Goal: Information Seeking & Learning: Learn about a topic

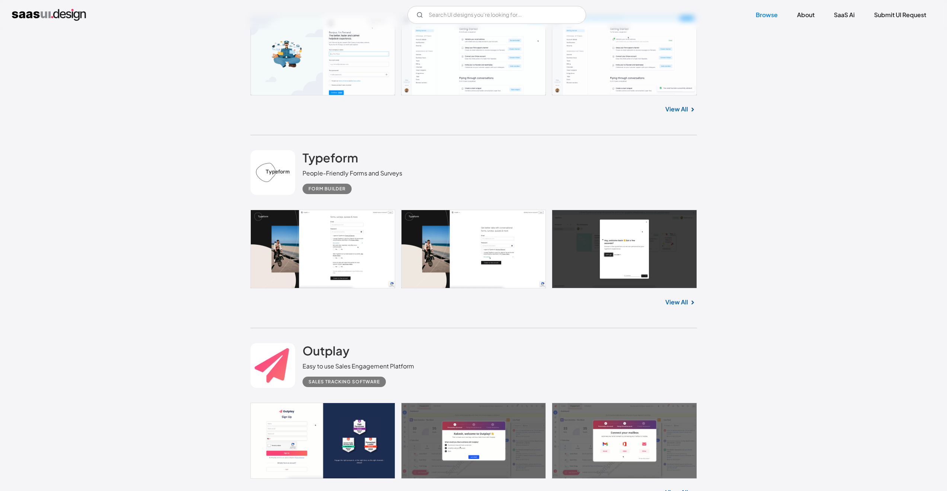
scroll to position [3357, 0]
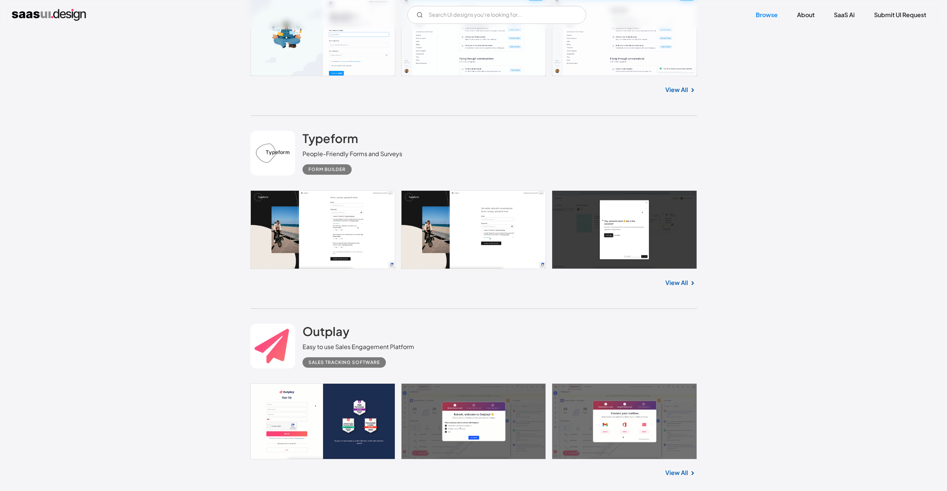
click at [474, 341] on div "Outplay Easy to use Sales Engagement Platform Sales Tracking Software" at bounding box center [473, 346] width 447 height 74
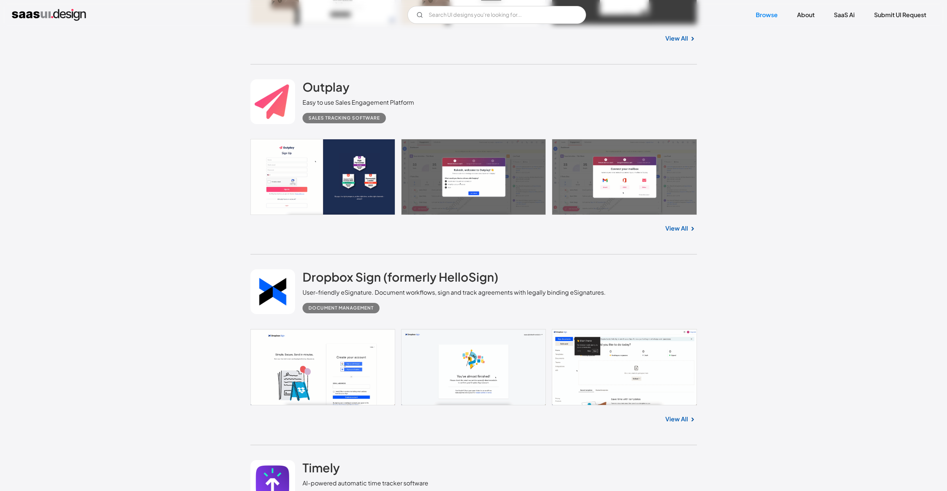
scroll to position [3602, 0]
click at [484, 362] on link at bounding box center [473, 366] width 447 height 76
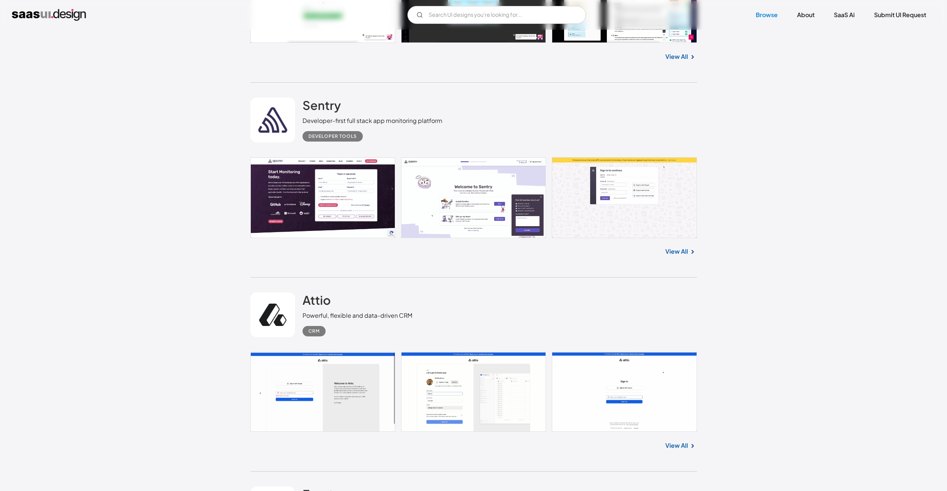
scroll to position [4582, 0]
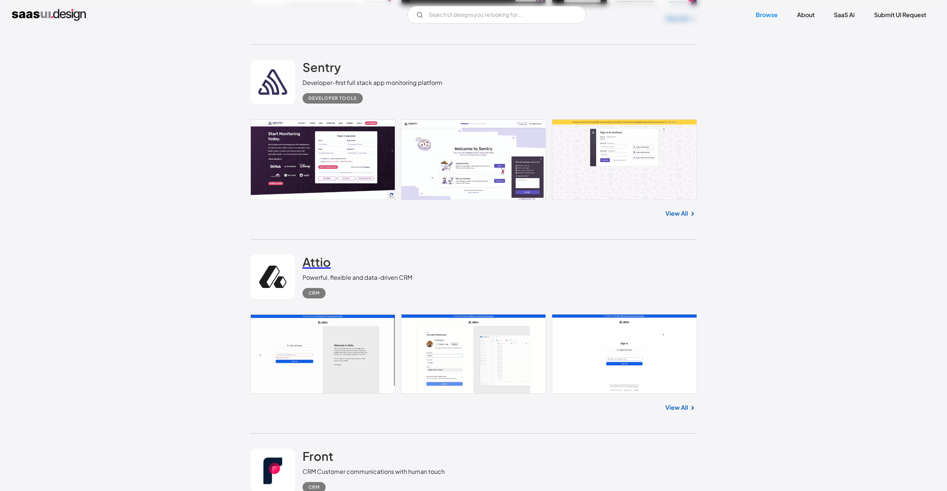
click at [318, 263] on h2 "Attio" at bounding box center [317, 261] width 28 height 15
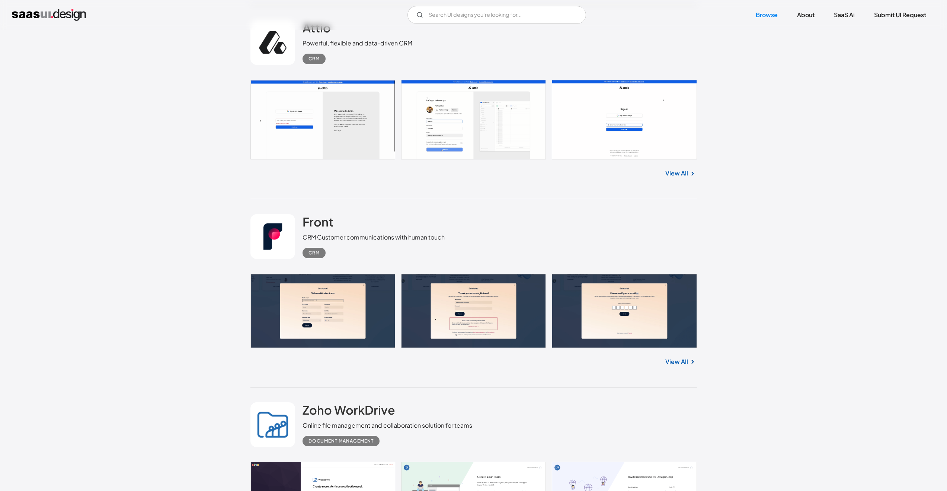
scroll to position [4818, 0]
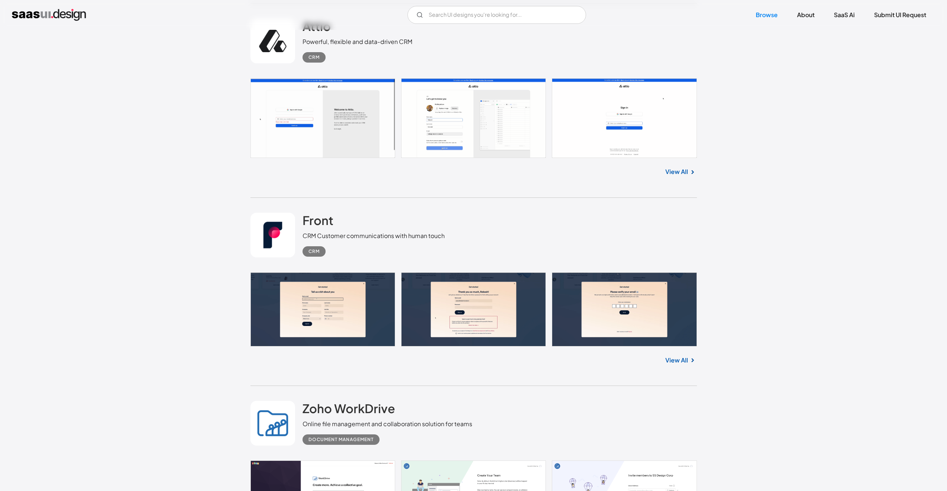
click at [484, 362] on link "View All" at bounding box center [676, 359] width 23 height 9
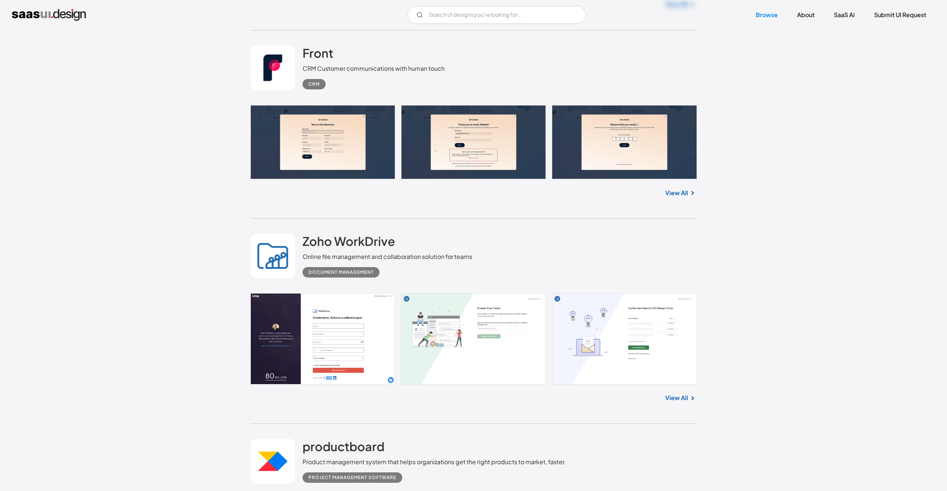
scroll to position [4986, 0]
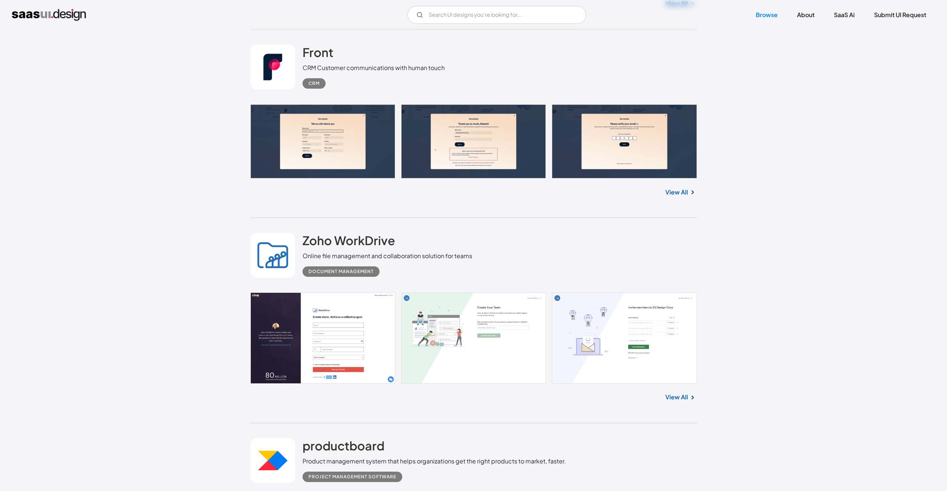
click at [484, 362] on link "View All" at bounding box center [676, 396] width 23 height 9
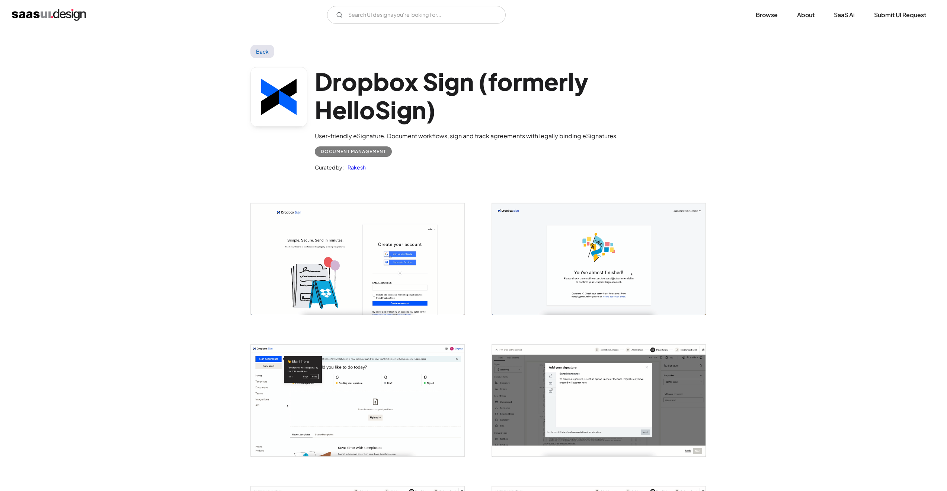
click at [331, 404] on img "open lightbox" at bounding box center [358, 400] width 214 height 112
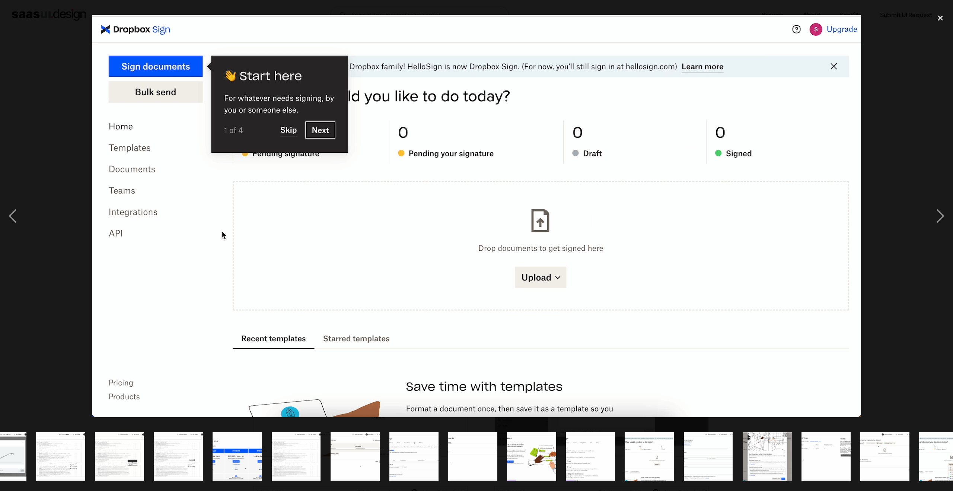
scroll to position [0, 293]
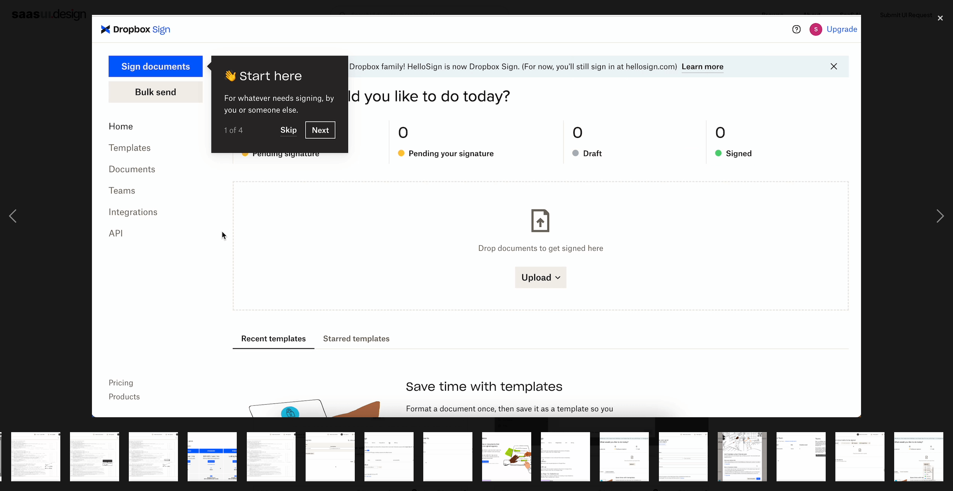
click at [689, 446] on img "show item 17 of 21" at bounding box center [683, 456] width 94 height 49
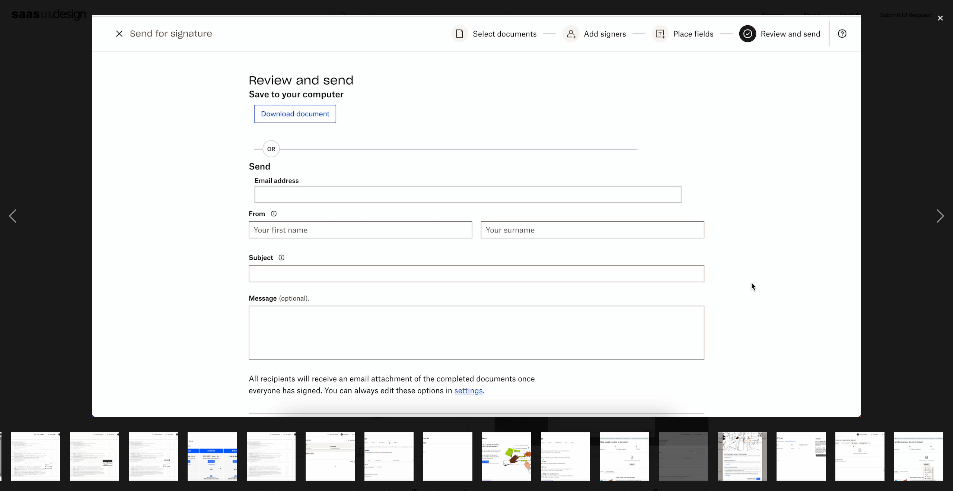
click at [624, 449] on img "show item 16 of 21" at bounding box center [624, 456] width 94 height 49
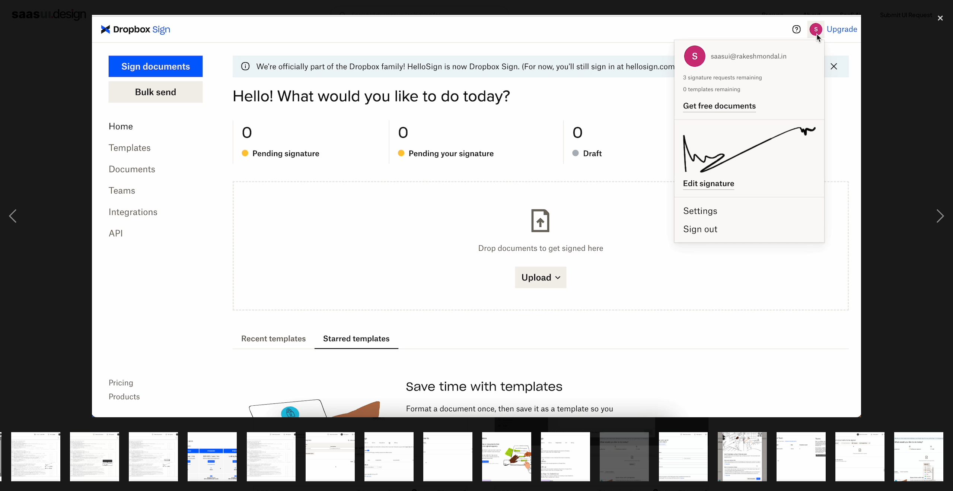
click at [551, 450] on img "show item 15 of 21" at bounding box center [565, 456] width 94 height 49
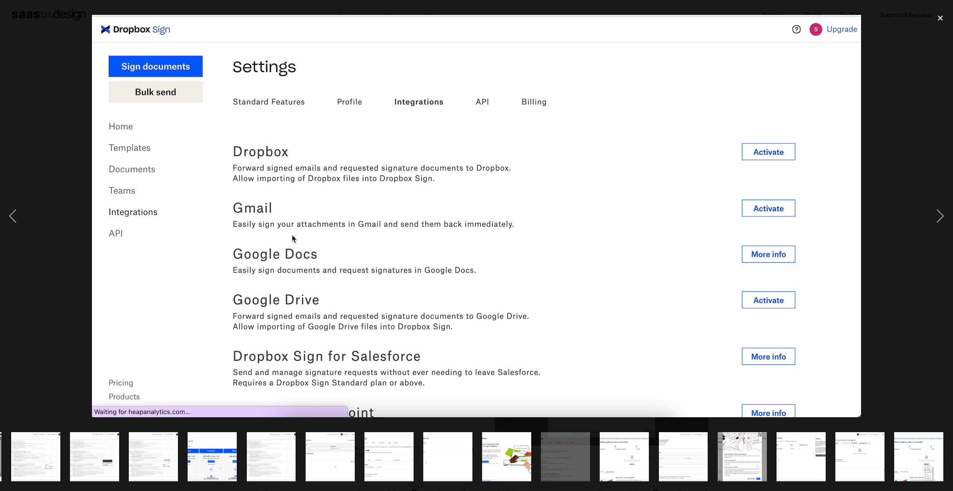
click at [439, 457] on img "show item 13 of 21" at bounding box center [448, 456] width 94 height 49
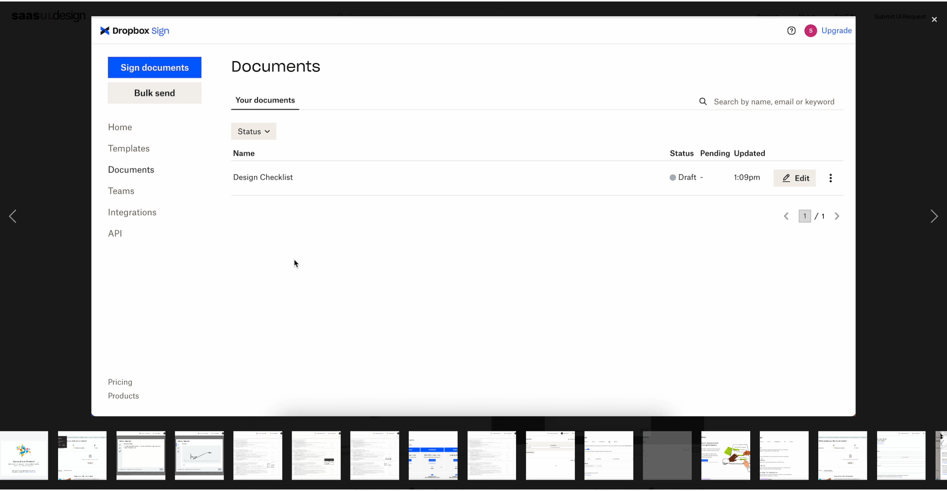
scroll to position [0, 0]
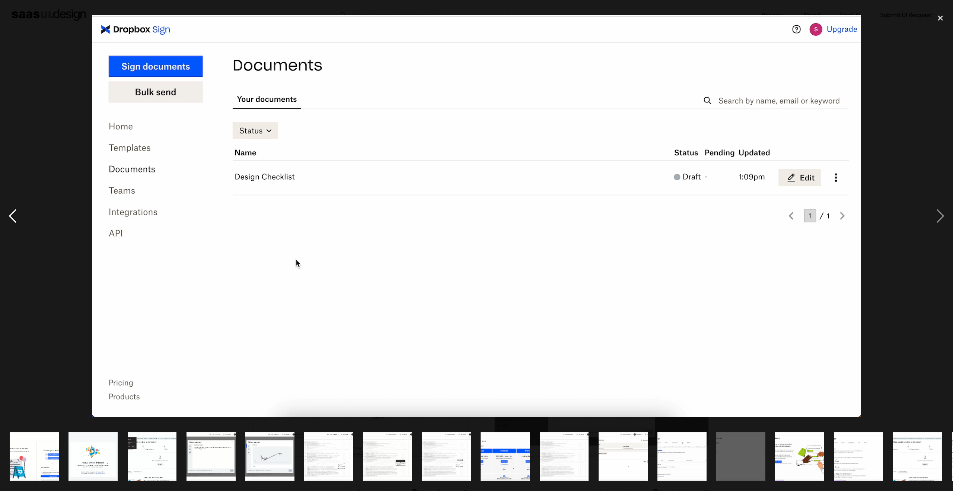
click at [14, 213] on div "previous image" at bounding box center [12, 216] width 25 height 412
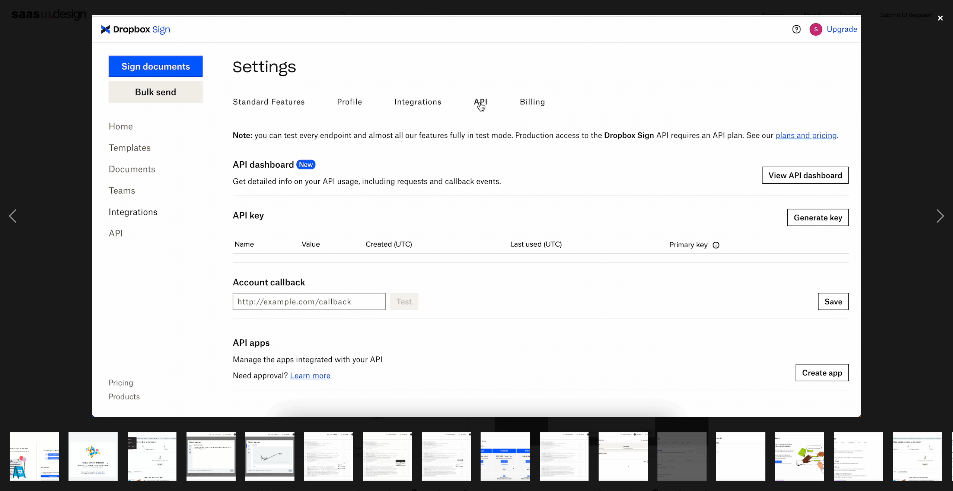
click at [939, 19] on div "close lightbox" at bounding box center [940, 18] width 25 height 16
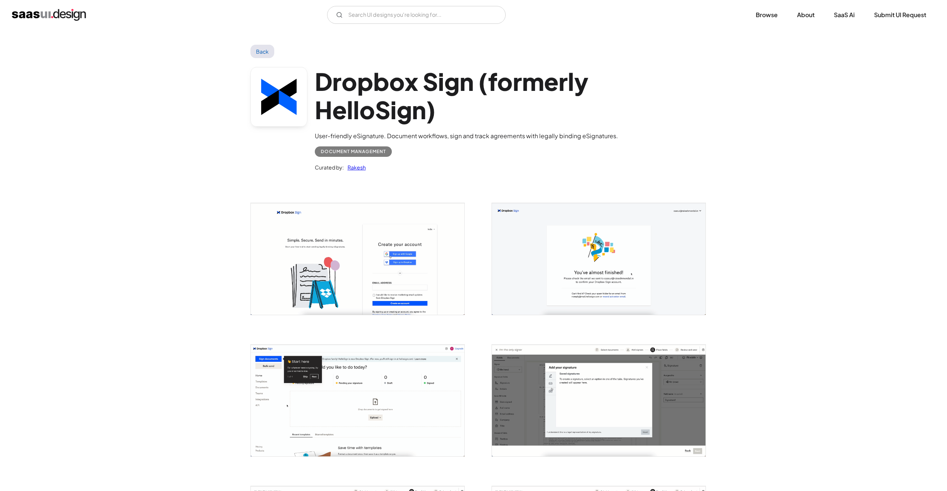
click at [264, 52] on link "Back" at bounding box center [262, 51] width 24 height 13
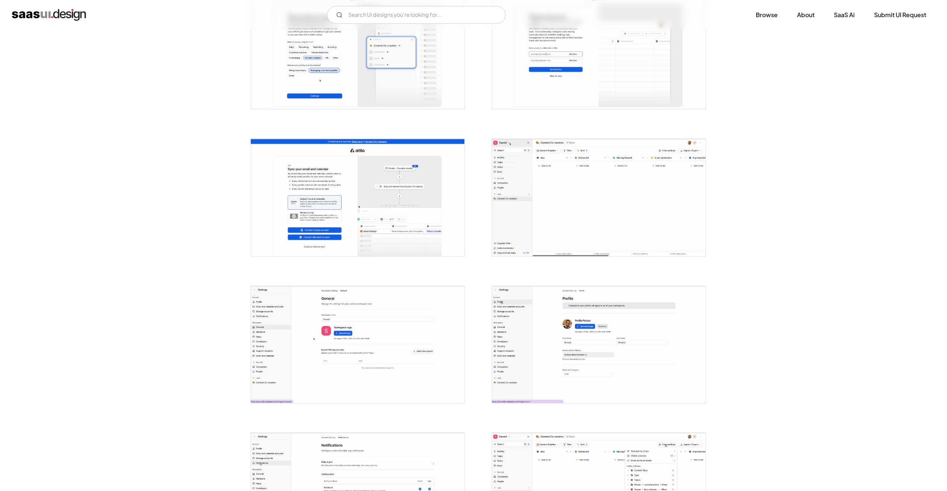
scroll to position [530, 0]
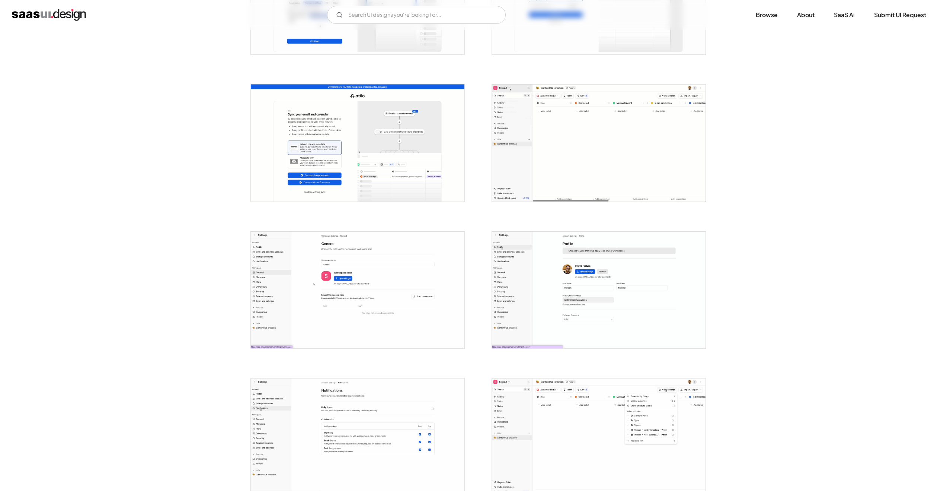
click at [635, 288] on img "open lightbox" at bounding box center [599, 289] width 214 height 117
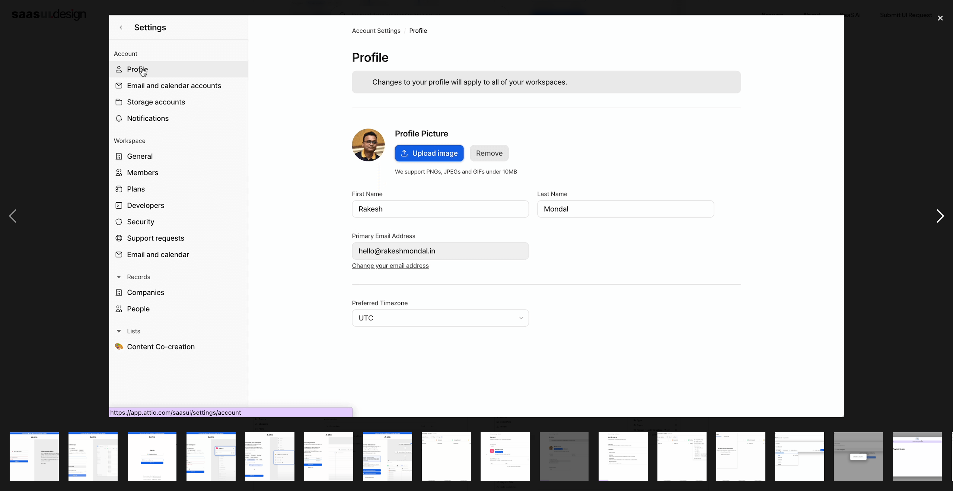
click at [938, 216] on div "next image" at bounding box center [940, 216] width 25 height 412
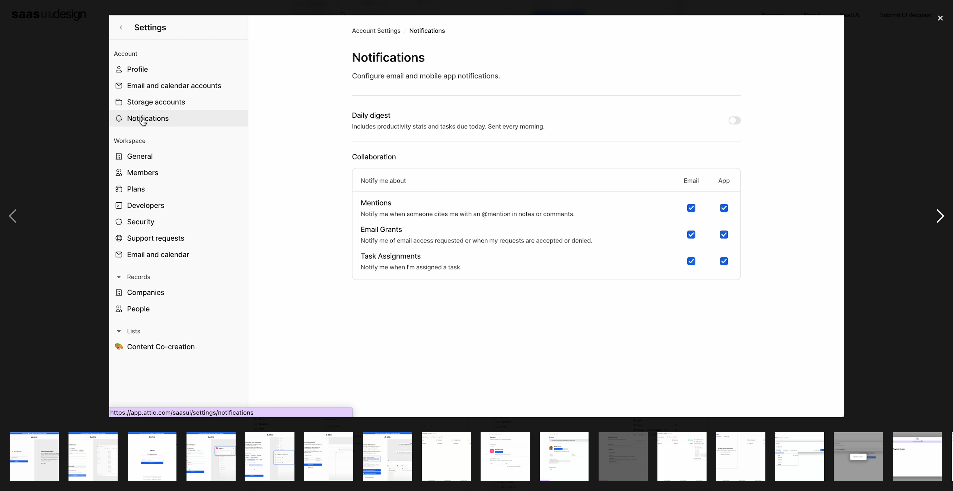
click at [936, 217] on div "next image" at bounding box center [940, 216] width 25 height 412
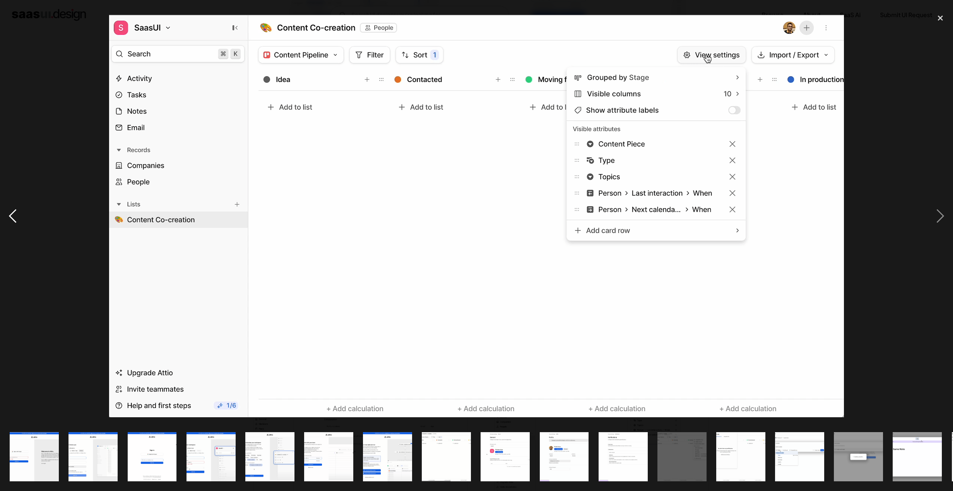
click at [15, 214] on div "previous image" at bounding box center [12, 216] width 25 height 412
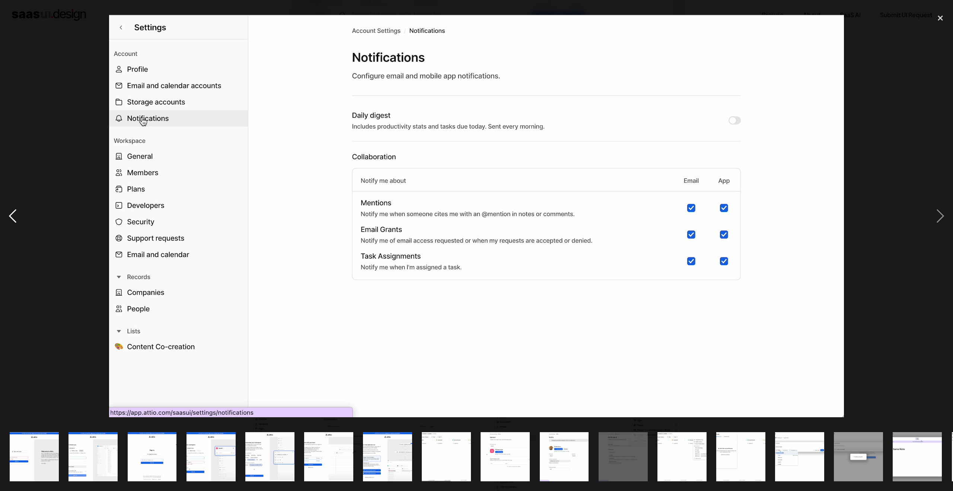
click at [15, 214] on div "previous image" at bounding box center [12, 216] width 25 height 412
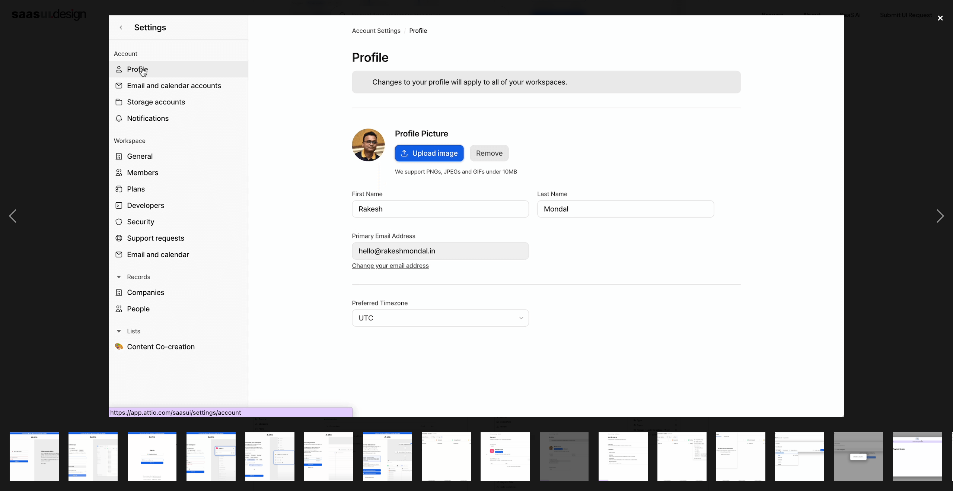
click at [940, 18] on div "close lightbox" at bounding box center [940, 18] width 25 height 16
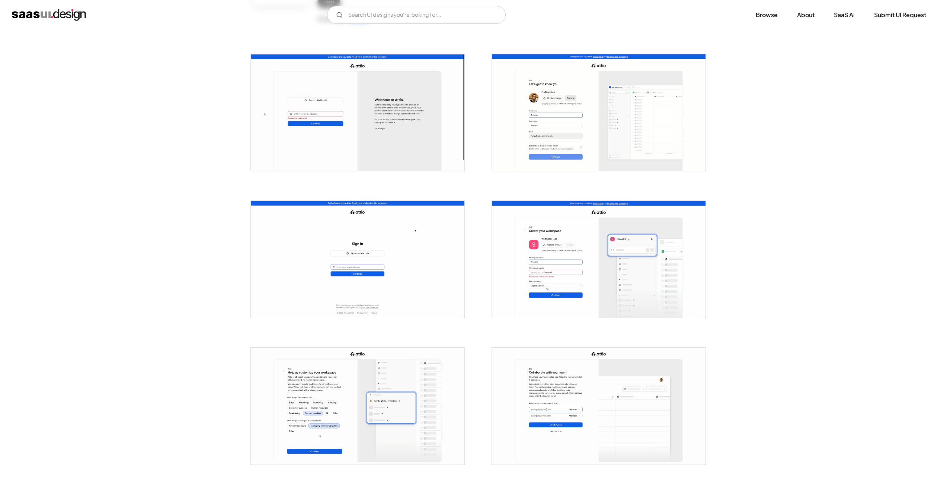
scroll to position [0, 0]
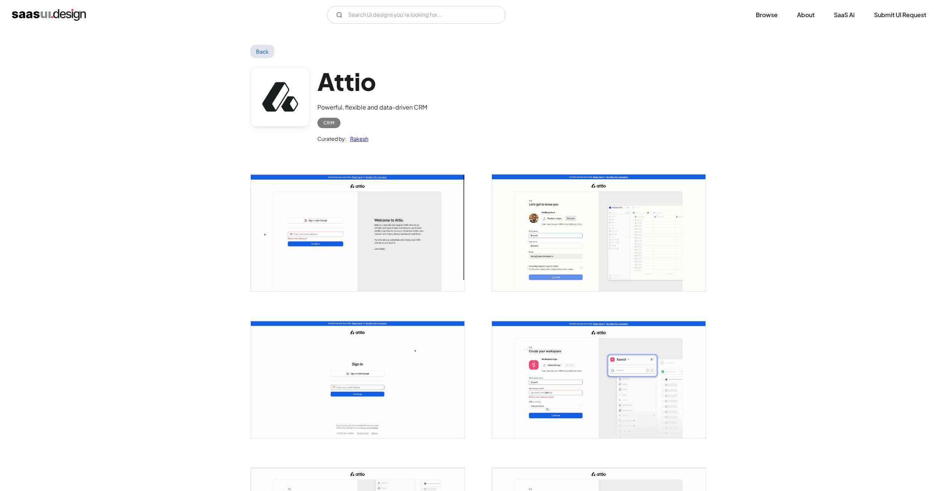
click at [264, 51] on link "Back" at bounding box center [262, 51] width 24 height 13
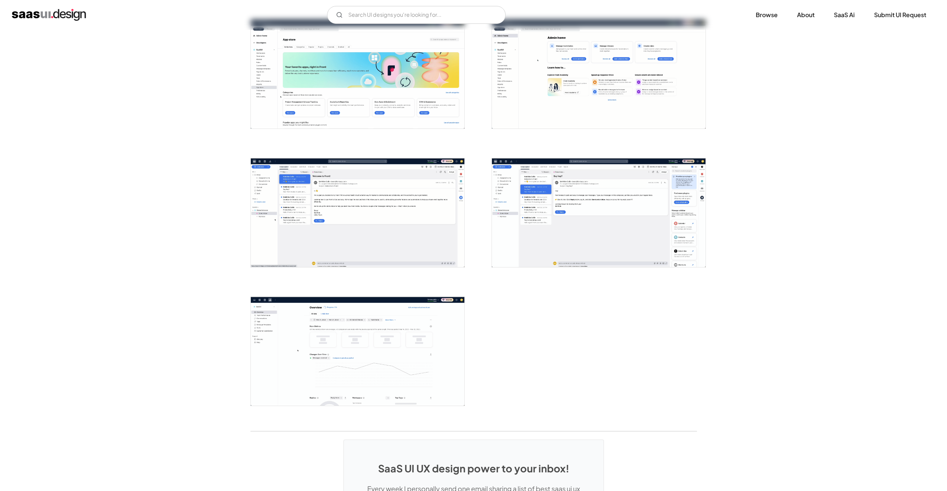
scroll to position [1650, 0]
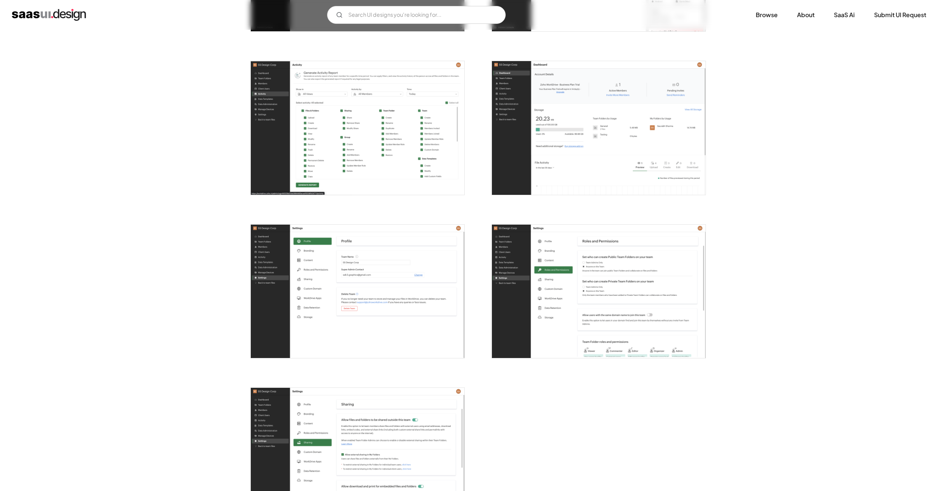
scroll to position [1765, 0]
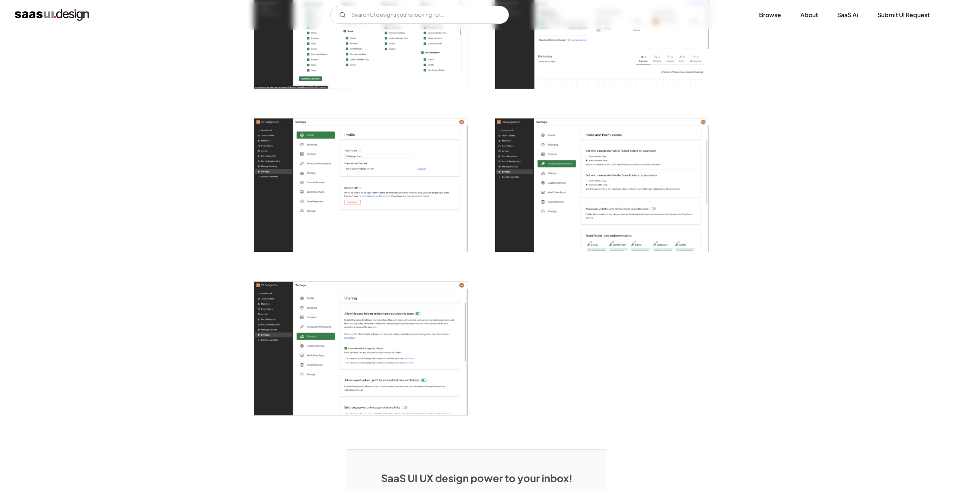
scroll to position [1852, 0]
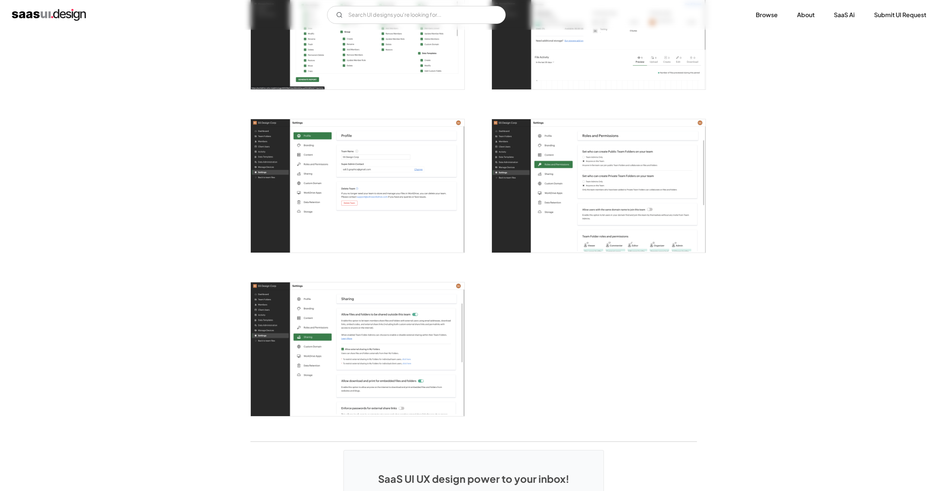
click at [670, 217] on img "open lightbox" at bounding box center [599, 186] width 214 height 134
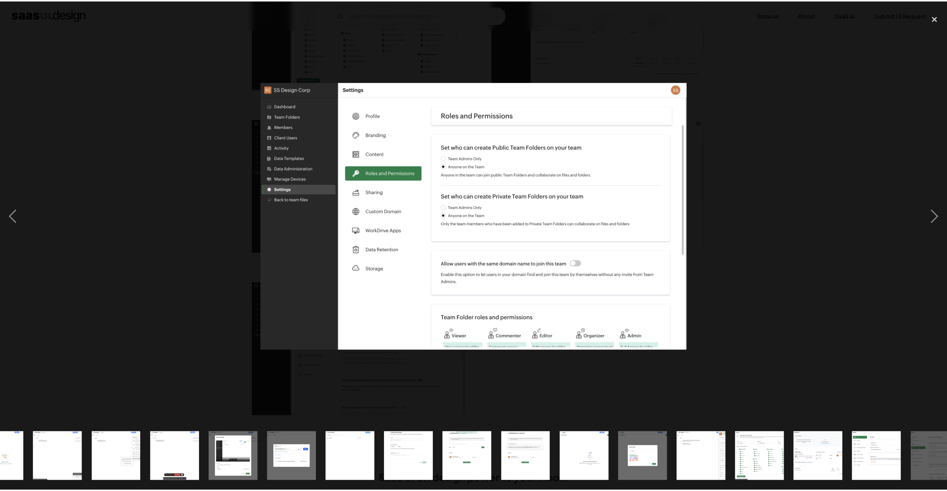
scroll to position [0, 529]
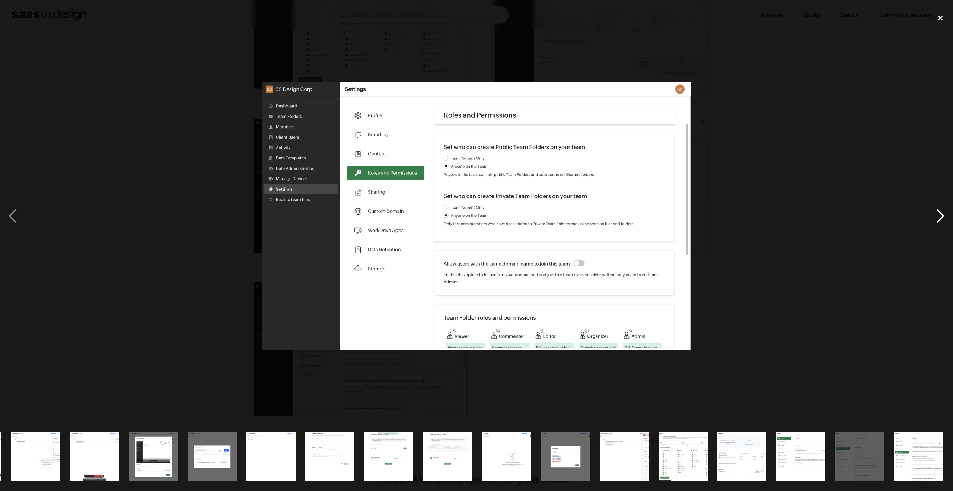
click at [939, 220] on div "next image" at bounding box center [940, 216] width 25 height 412
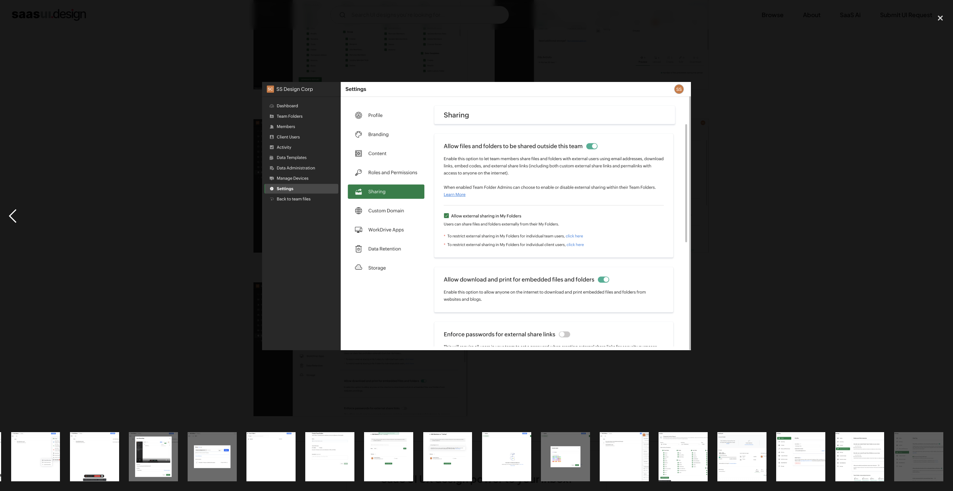
click at [13, 215] on div "previous image" at bounding box center [12, 216] width 25 height 412
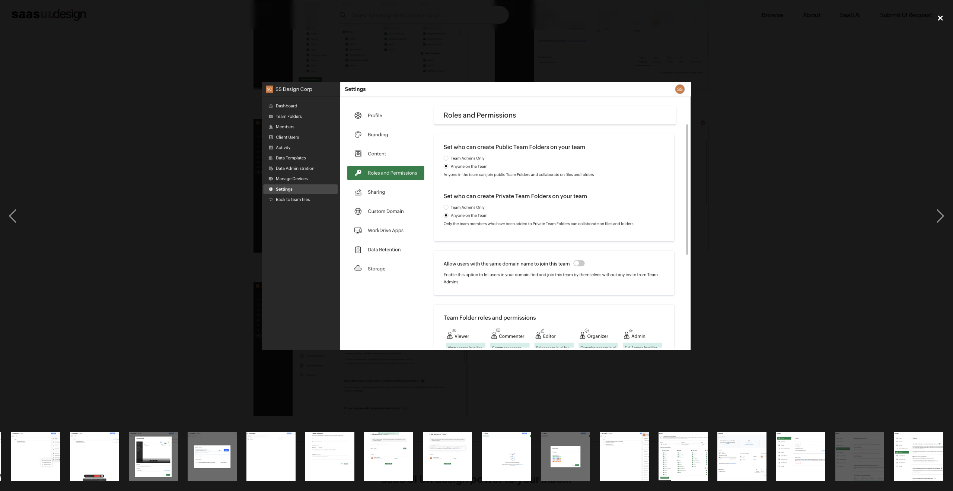
click at [939, 17] on div "close lightbox" at bounding box center [940, 18] width 25 height 16
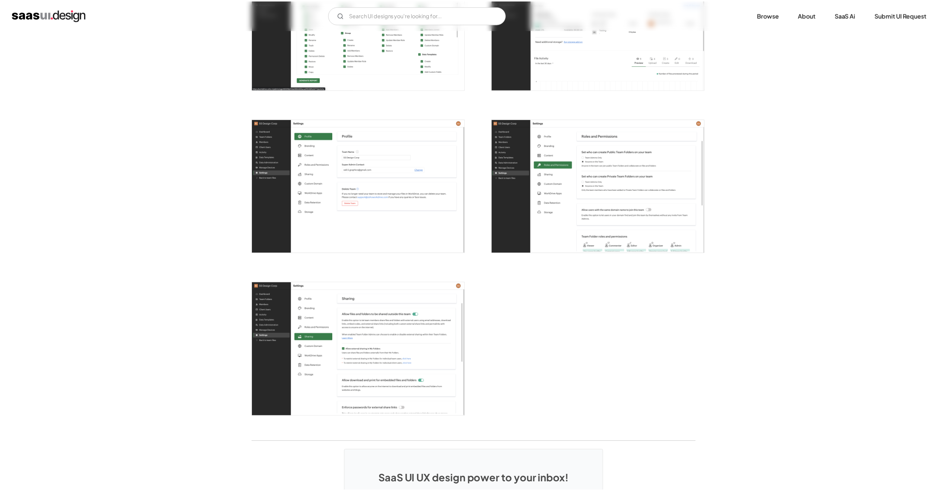
scroll to position [0, 0]
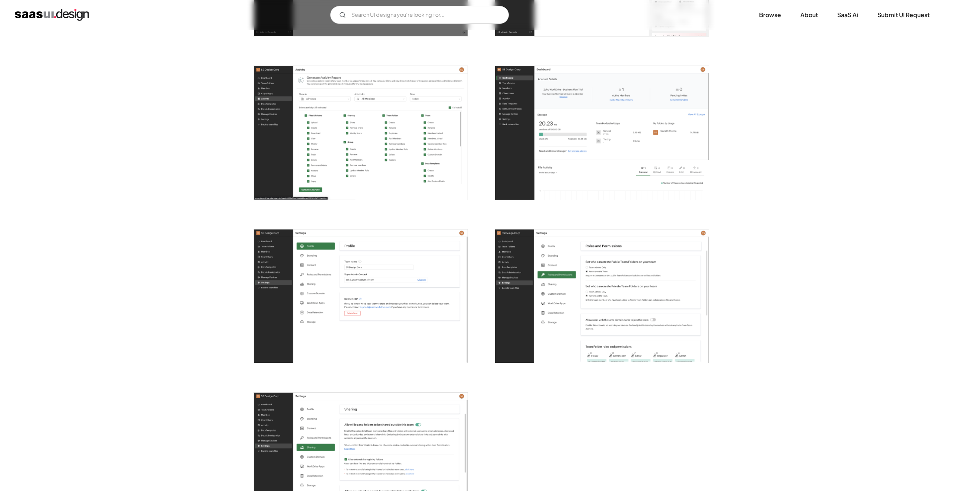
scroll to position [1741, 0]
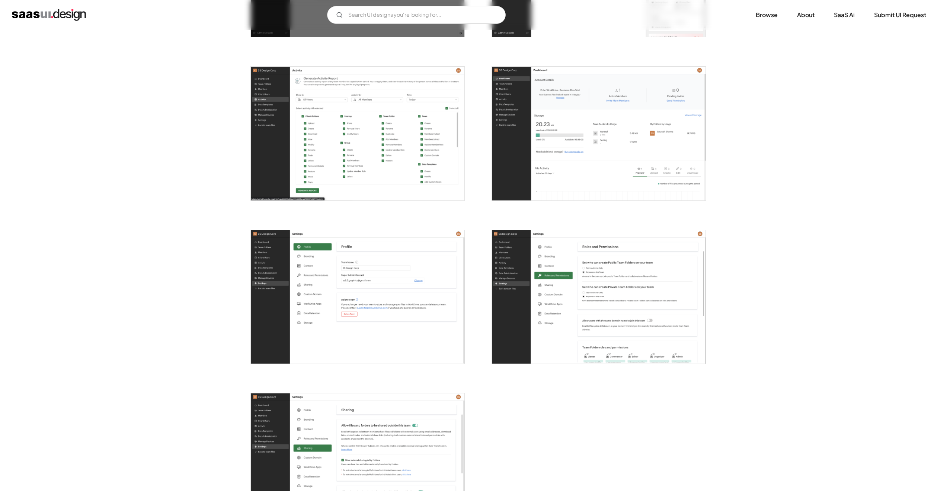
click at [396, 341] on img "open lightbox" at bounding box center [358, 297] width 214 height 134
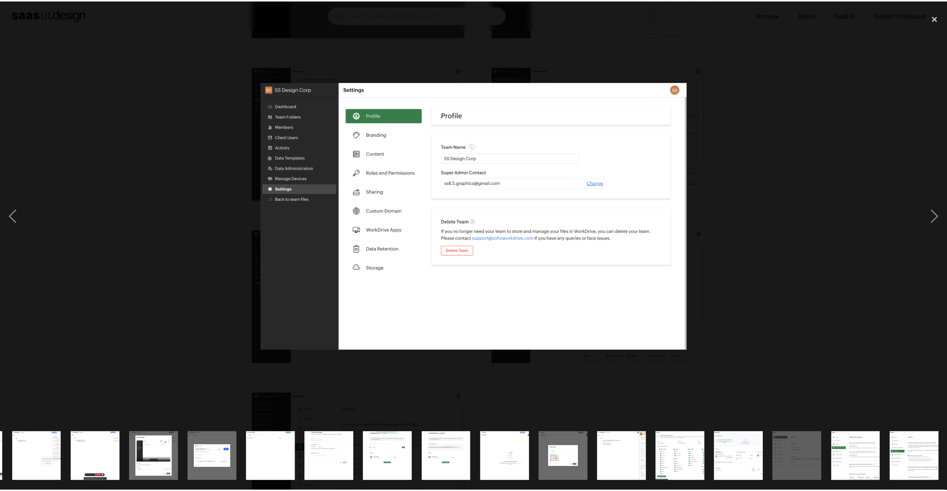
scroll to position [0, 529]
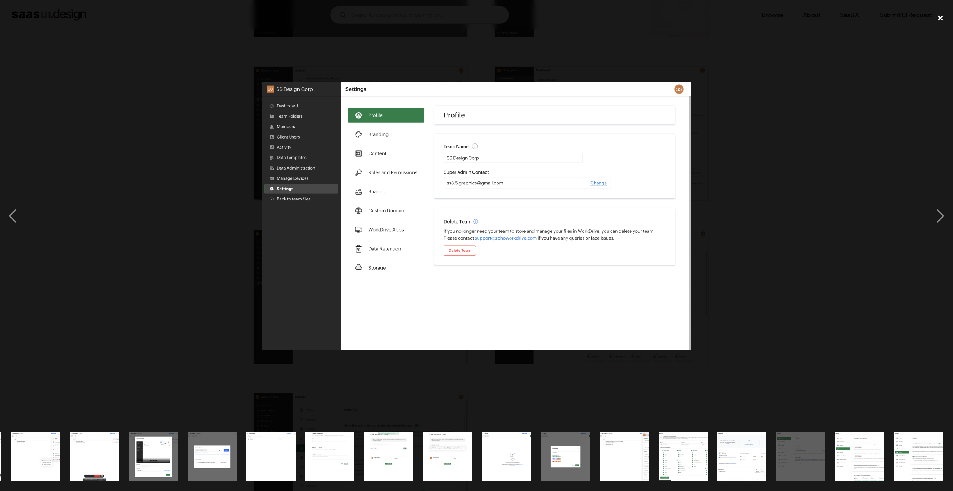
click at [941, 20] on div "close lightbox" at bounding box center [940, 18] width 25 height 16
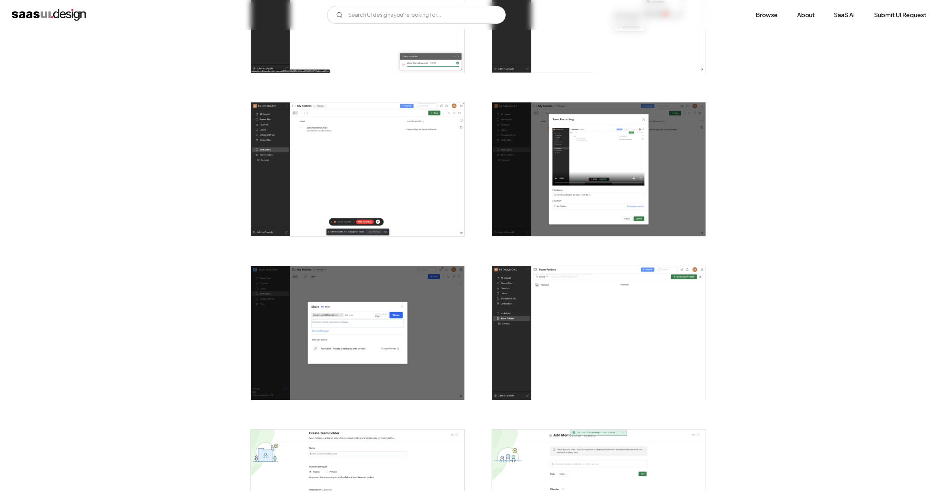
scroll to position [687, 0]
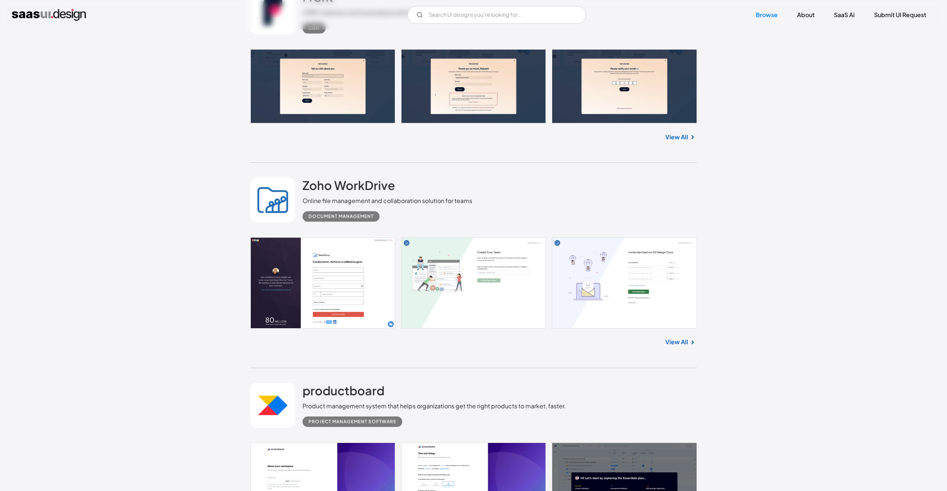
scroll to position [5089, 0]
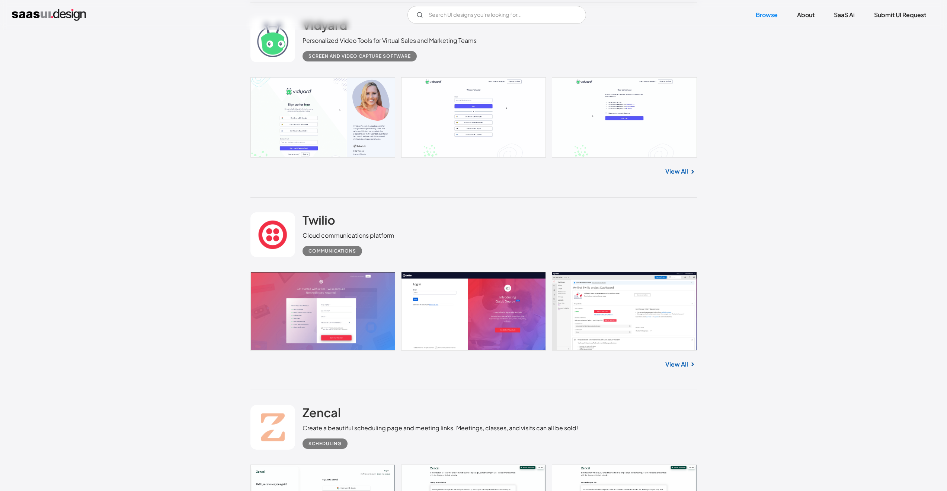
scroll to position [5833, 0]
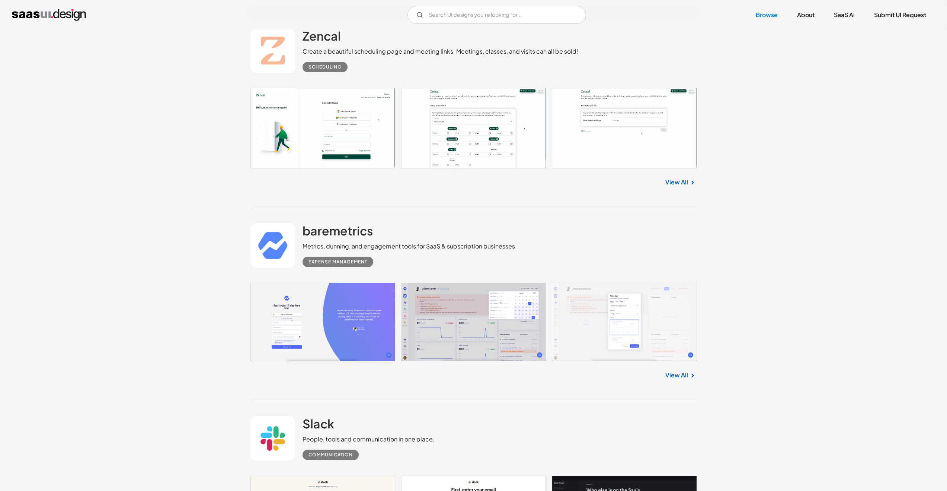
scroll to position [6186, 0]
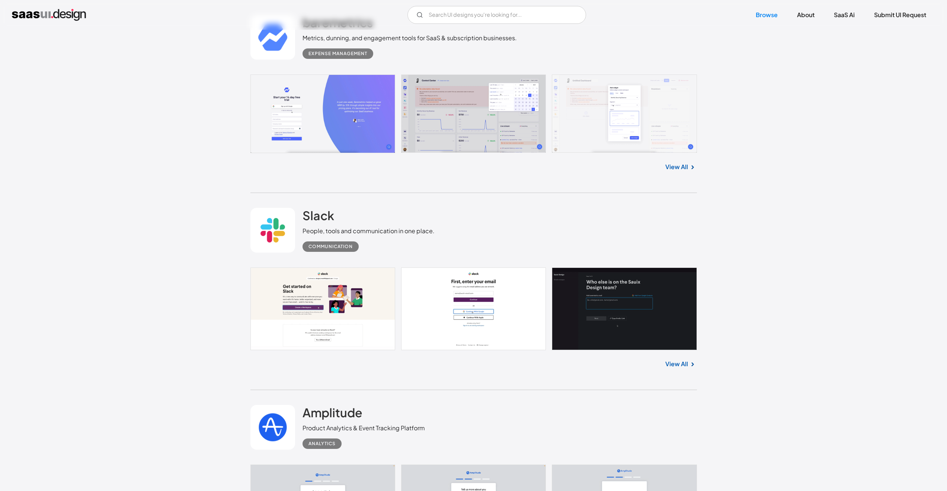
scroll to position [6376, 0]
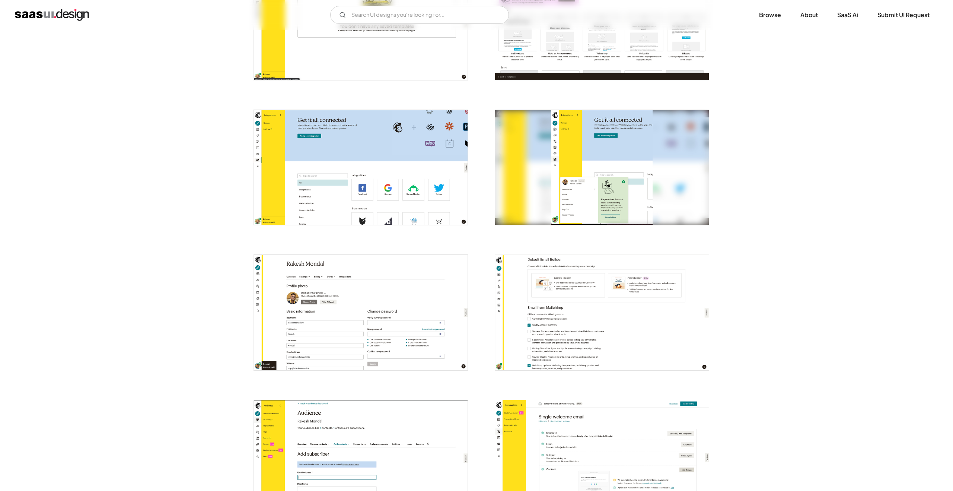
scroll to position [1270, 0]
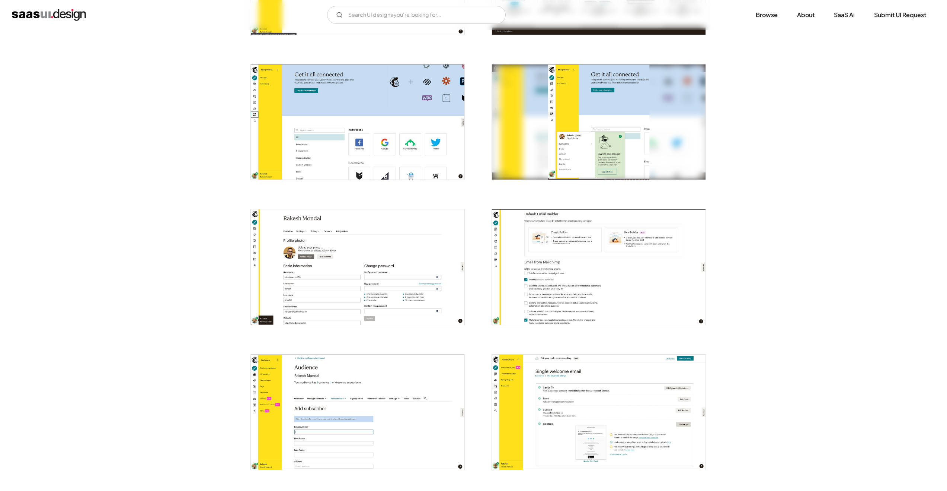
click at [335, 287] on img "open lightbox" at bounding box center [358, 266] width 214 height 115
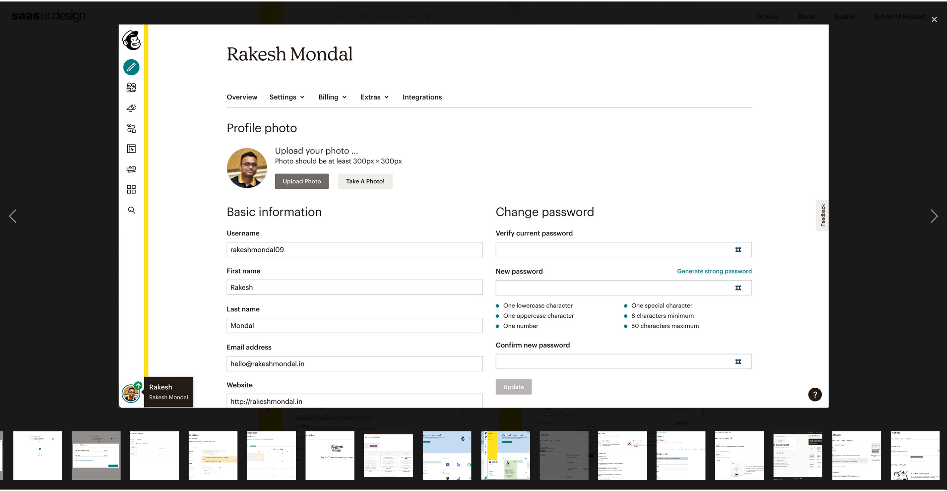
scroll to position [0, 529]
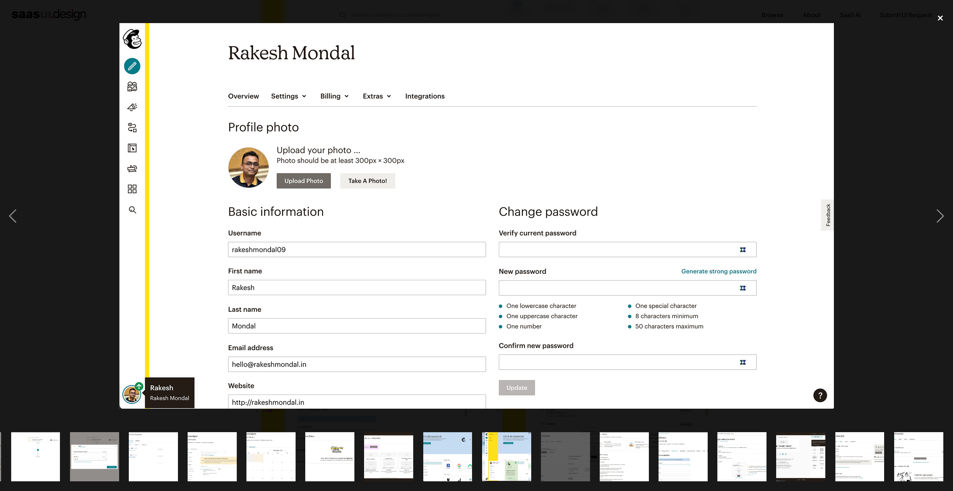
click at [941, 18] on div "close lightbox" at bounding box center [940, 18] width 25 height 16
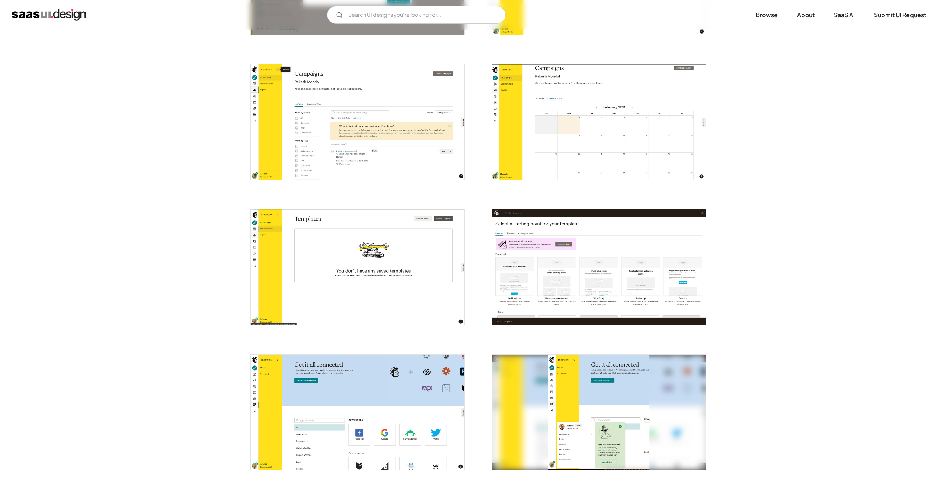
scroll to position [979, 0]
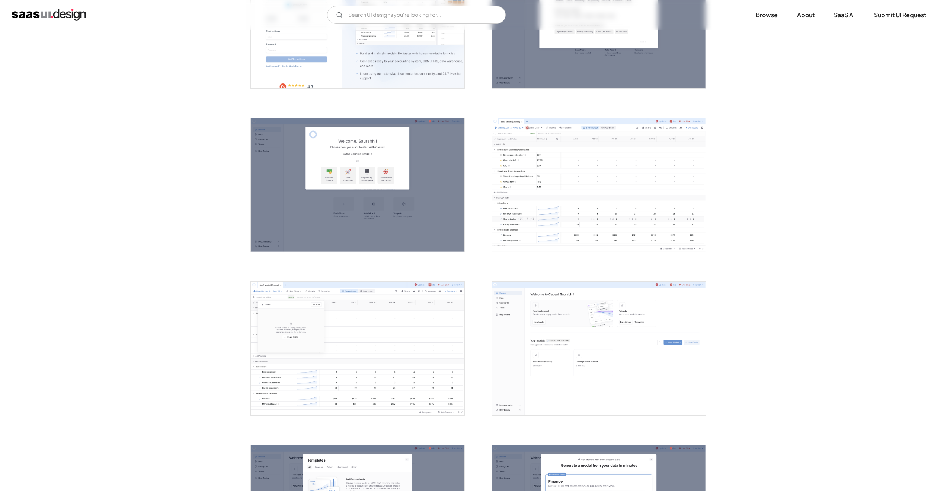
scroll to position [228, 0]
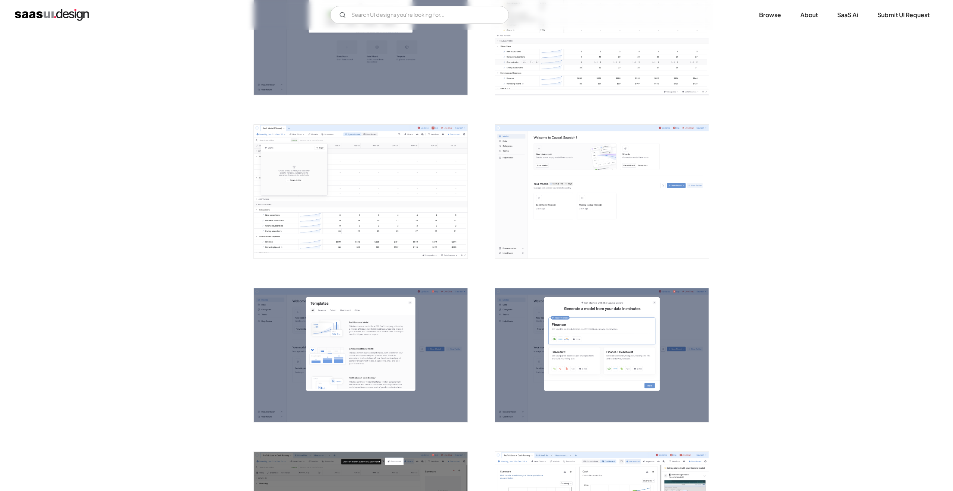
scroll to position [390, 0]
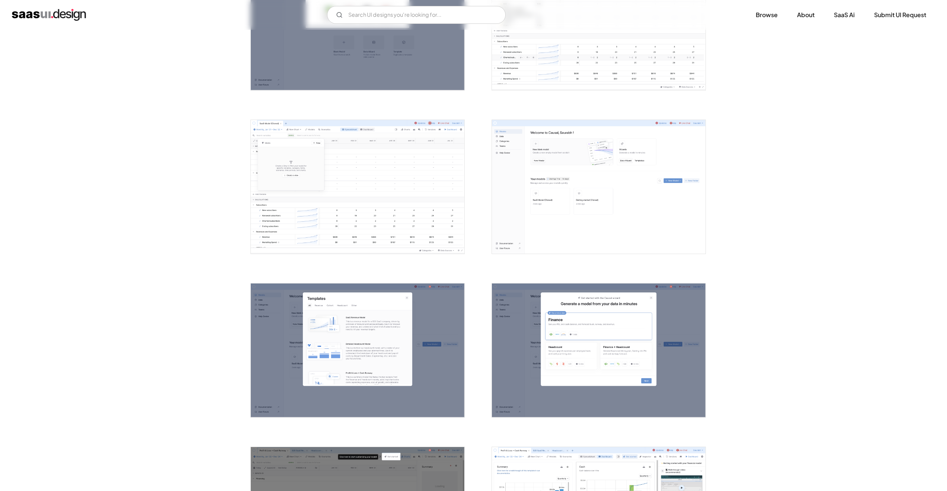
click at [648, 216] on img "open lightbox" at bounding box center [599, 187] width 214 height 134
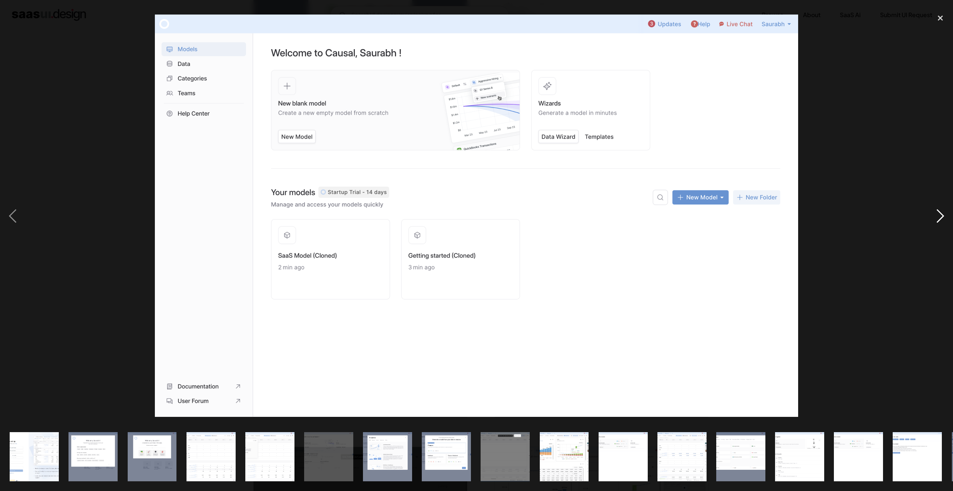
click at [939, 216] on div "next image" at bounding box center [940, 216] width 25 height 412
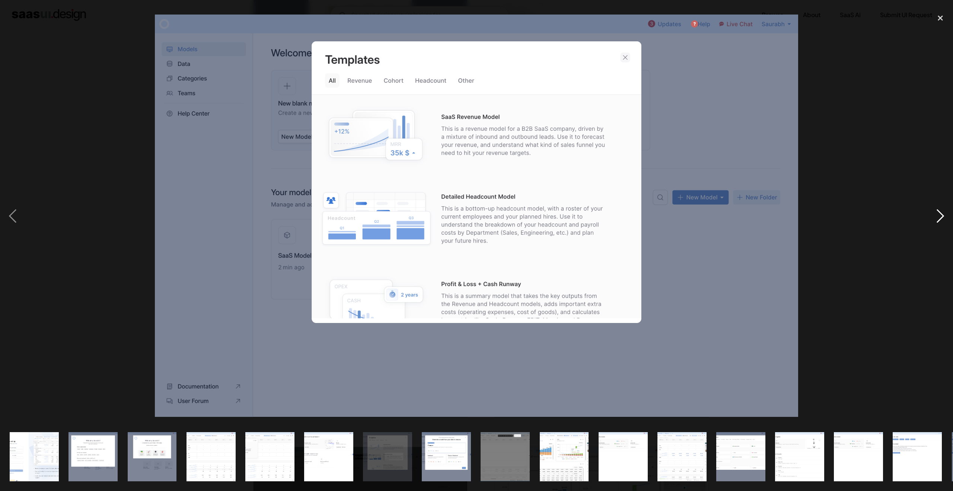
click at [939, 215] on div "next image" at bounding box center [940, 216] width 25 height 412
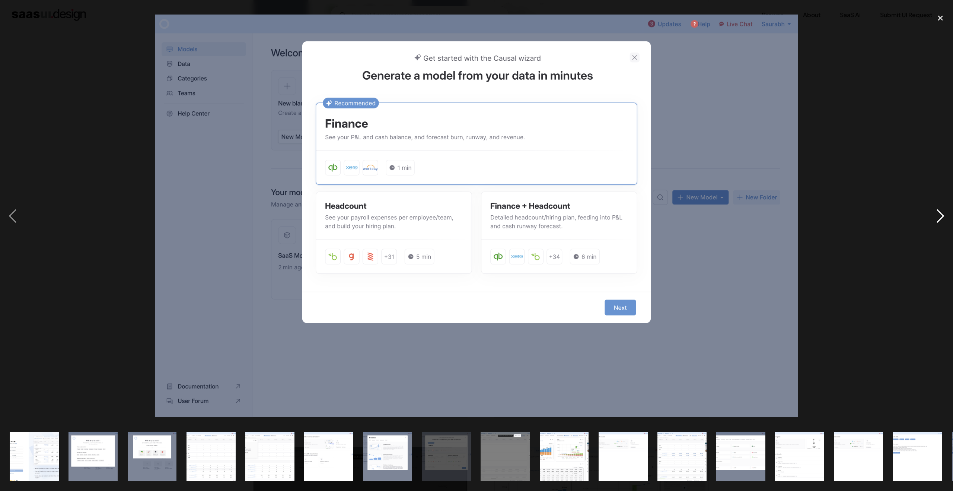
click at [931, 213] on div "next image" at bounding box center [940, 216] width 25 height 412
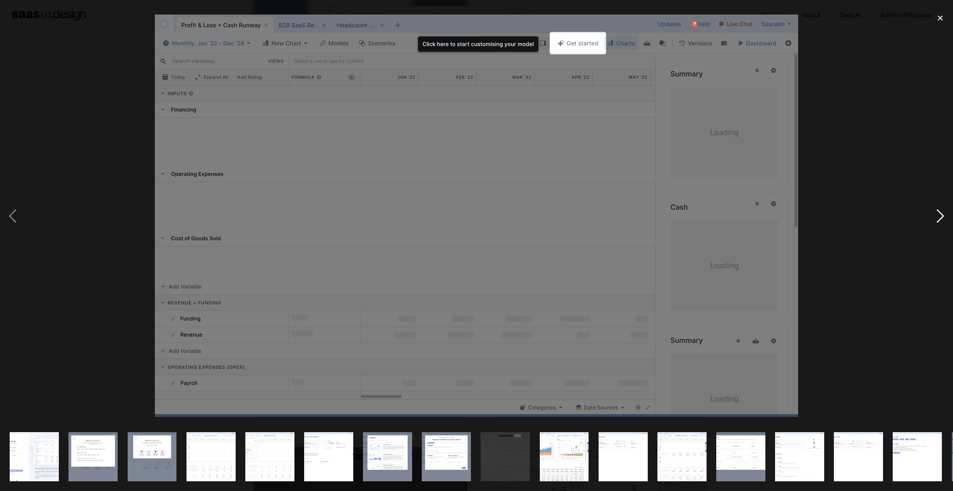
click at [940, 215] on div "next image" at bounding box center [940, 216] width 25 height 412
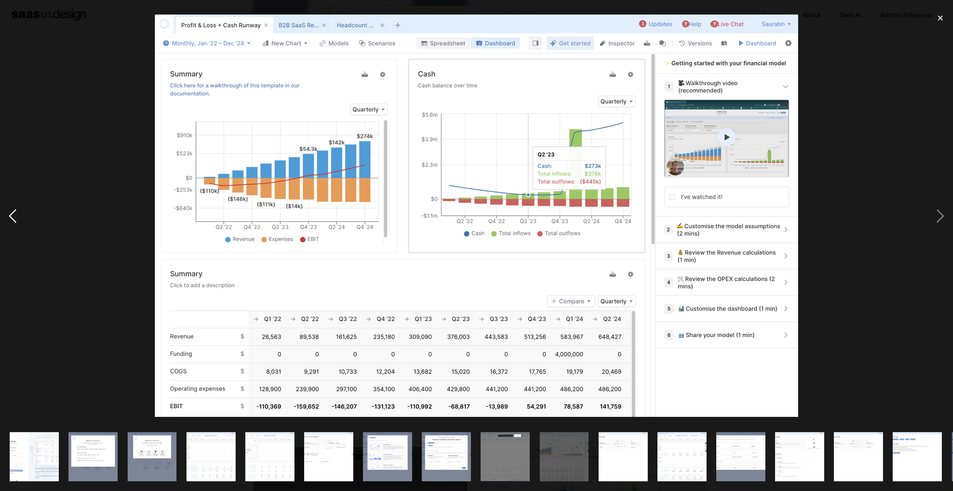
click at [16, 214] on div "previous image" at bounding box center [12, 216] width 25 height 412
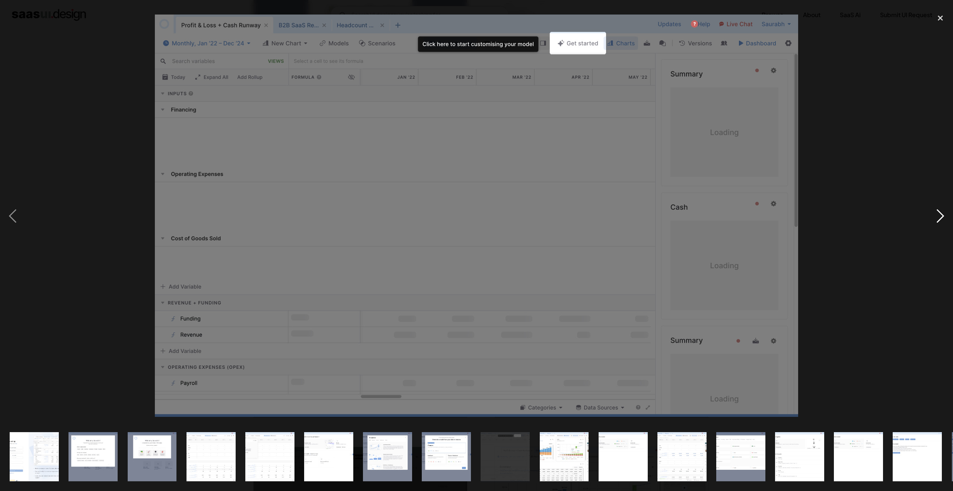
click at [938, 216] on div "next image" at bounding box center [940, 216] width 25 height 412
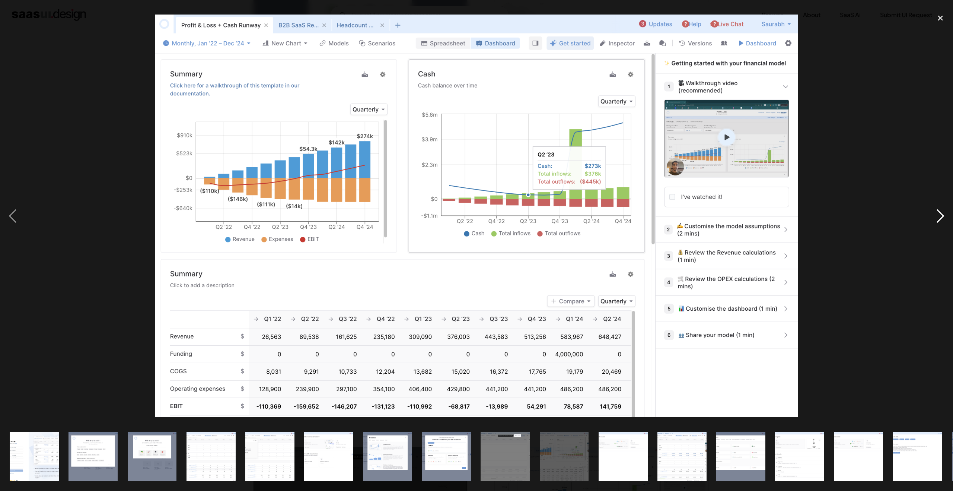
click at [938, 216] on div "next image" at bounding box center [940, 216] width 25 height 412
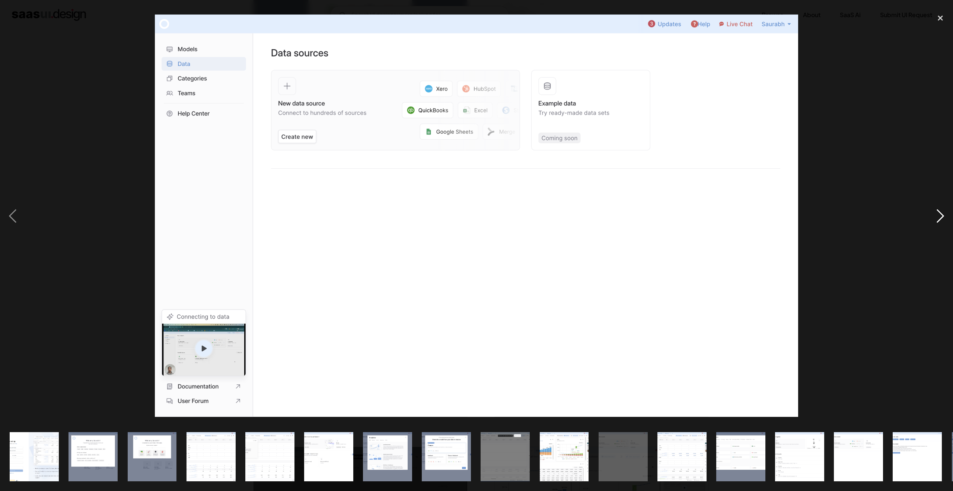
click at [937, 216] on div "next image" at bounding box center [940, 216] width 25 height 412
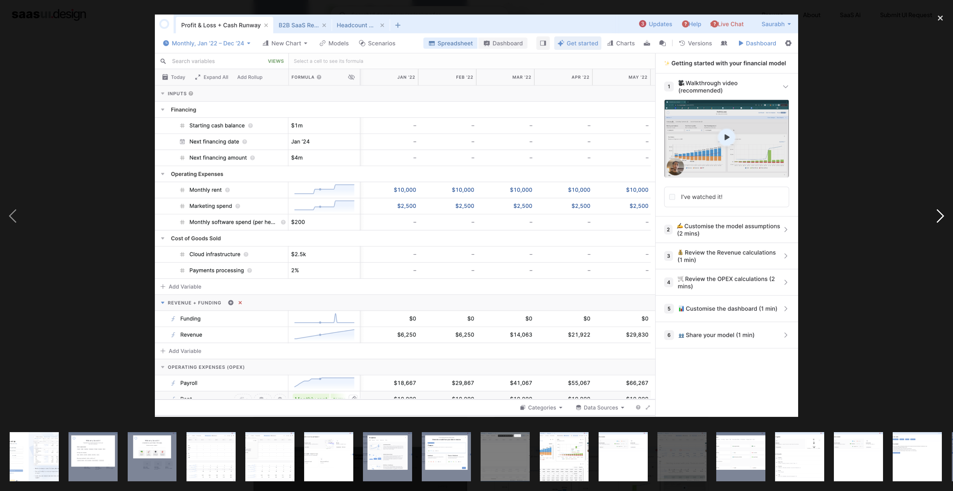
click at [938, 217] on div "next image" at bounding box center [940, 216] width 25 height 412
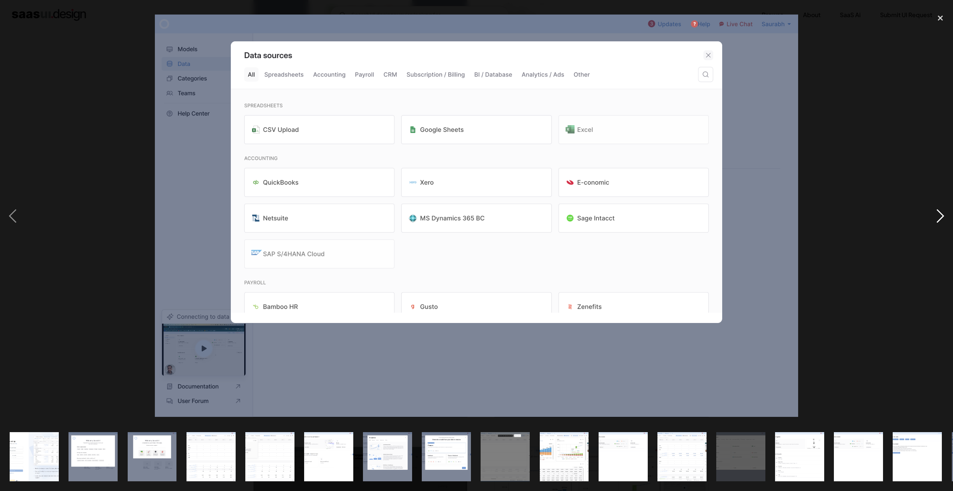
click at [938, 217] on div "next image" at bounding box center [940, 216] width 25 height 412
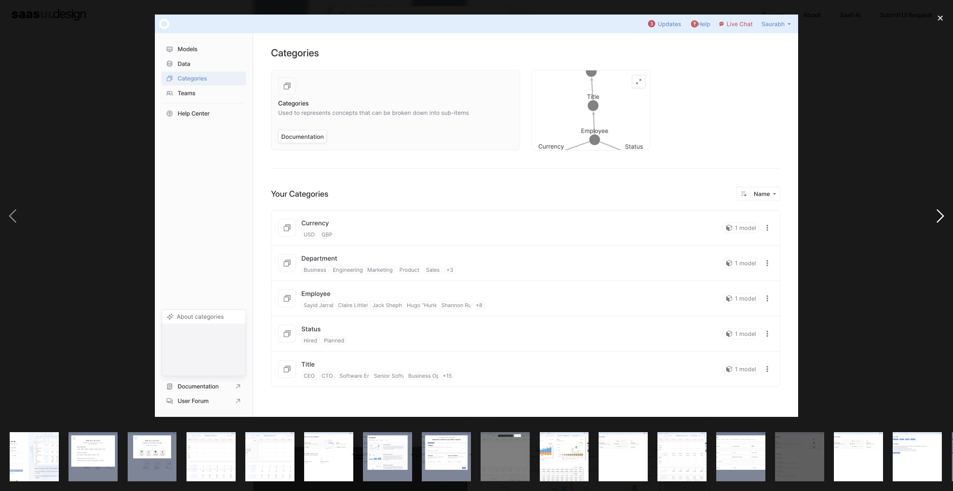
click at [938, 217] on div "next image" at bounding box center [940, 216] width 25 height 412
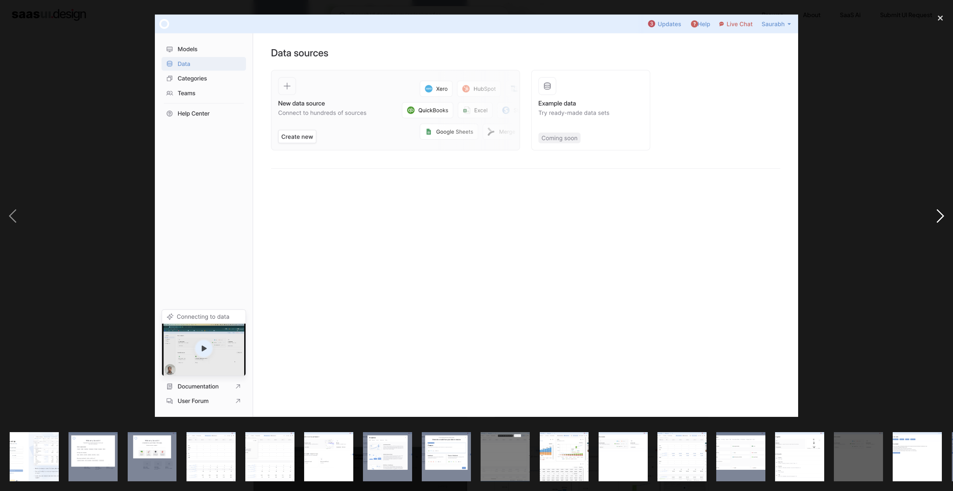
click at [938, 217] on div "next image" at bounding box center [940, 216] width 25 height 412
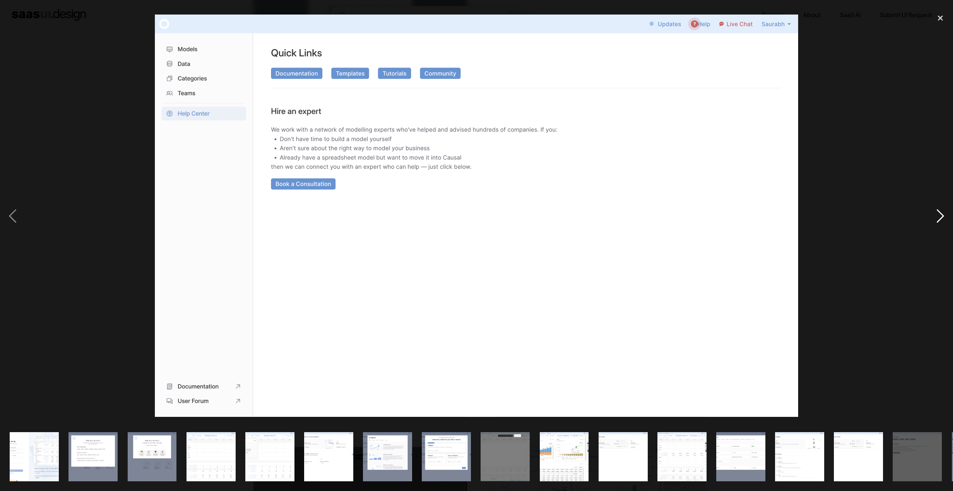
click at [938, 217] on div "next image" at bounding box center [940, 216] width 25 height 412
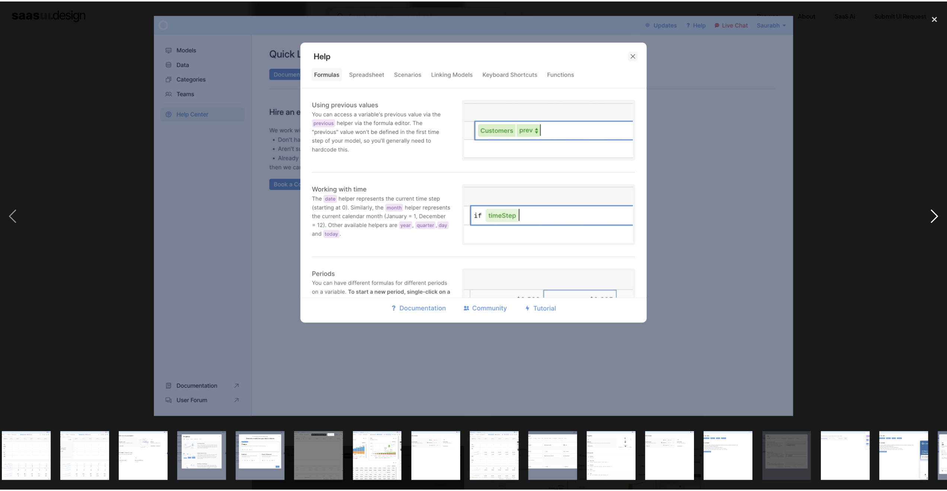
scroll to position [0, 234]
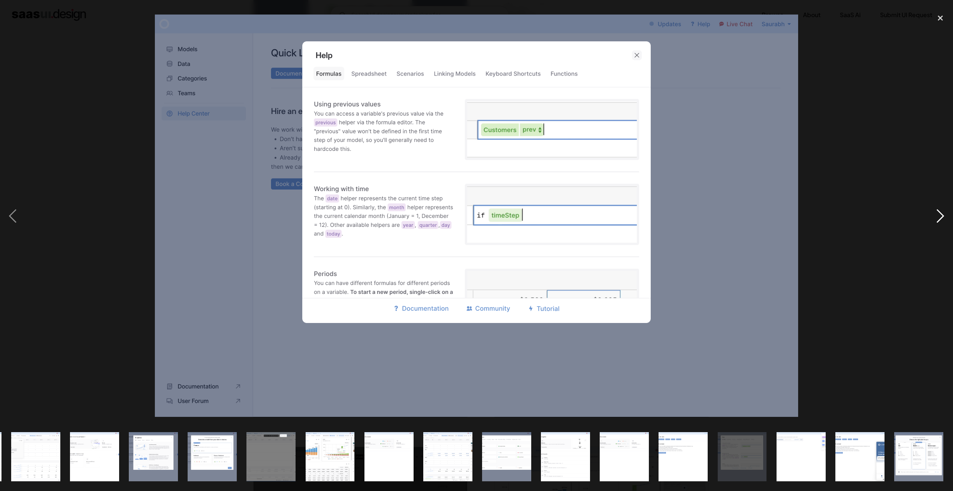
click at [938, 217] on div "next image" at bounding box center [940, 216] width 25 height 412
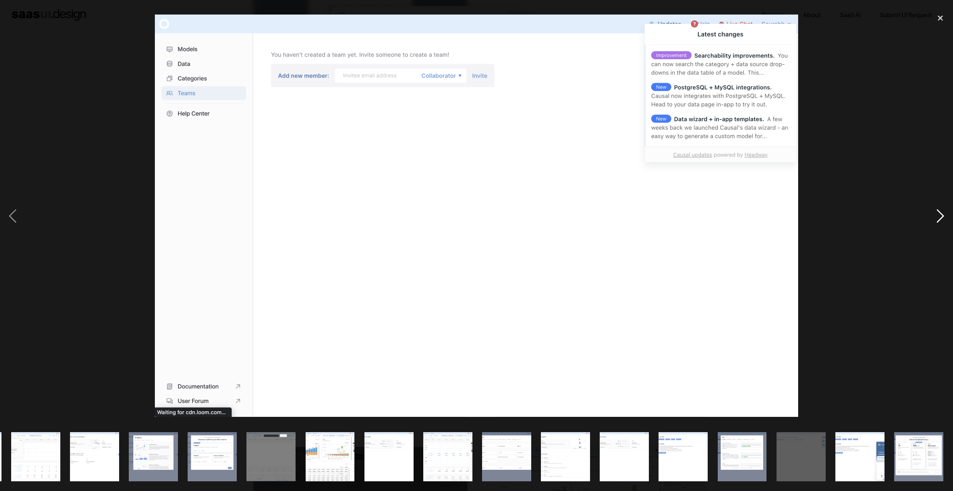
click at [938, 217] on div "next image" at bounding box center [940, 216] width 25 height 412
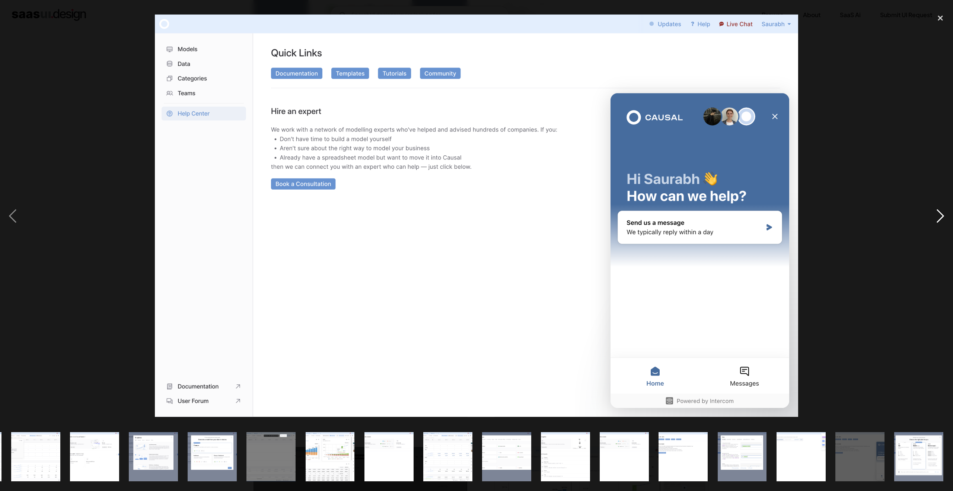
click at [938, 217] on div "next image" at bounding box center [940, 216] width 25 height 412
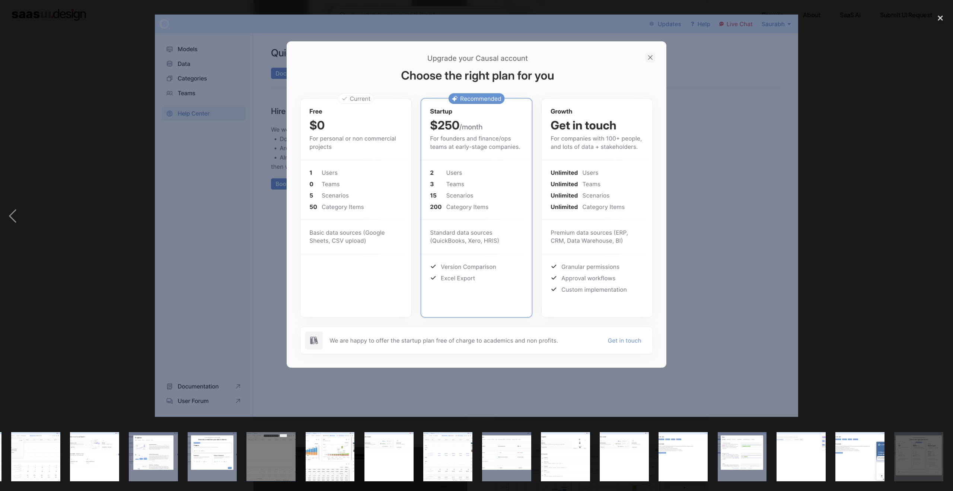
click at [938, 217] on div "next image" at bounding box center [940, 216] width 25 height 412
click at [940, 17] on div "close lightbox" at bounding box center [940, 18] width 25 height 16
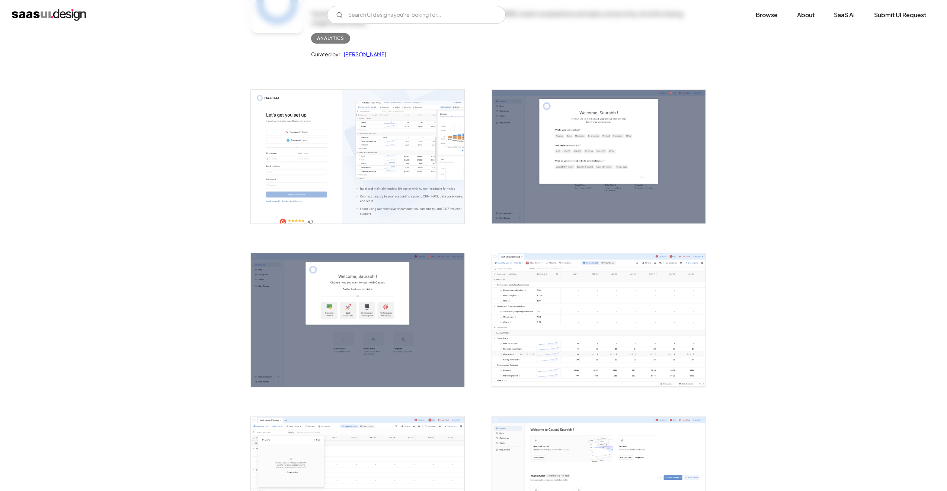
scroll to position [0, 0]
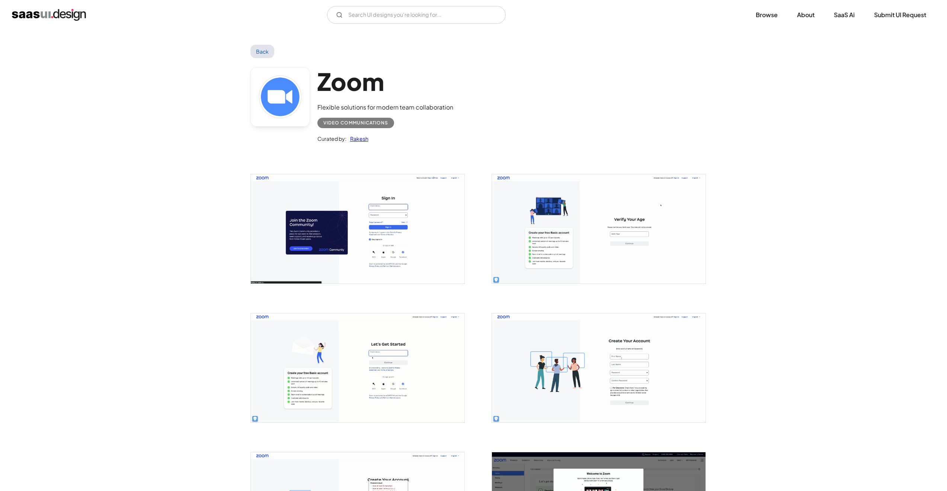
click at [261, 53] on link "Back" at bounding box center [262, 51] width 24 height 13
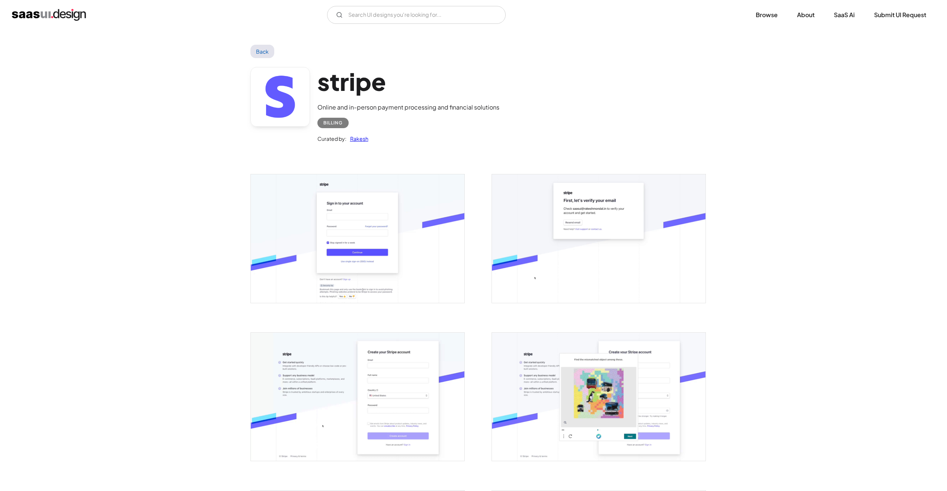
click at [264, 52] on link "Back" at bounding box center [262, 51] width 24 height 13
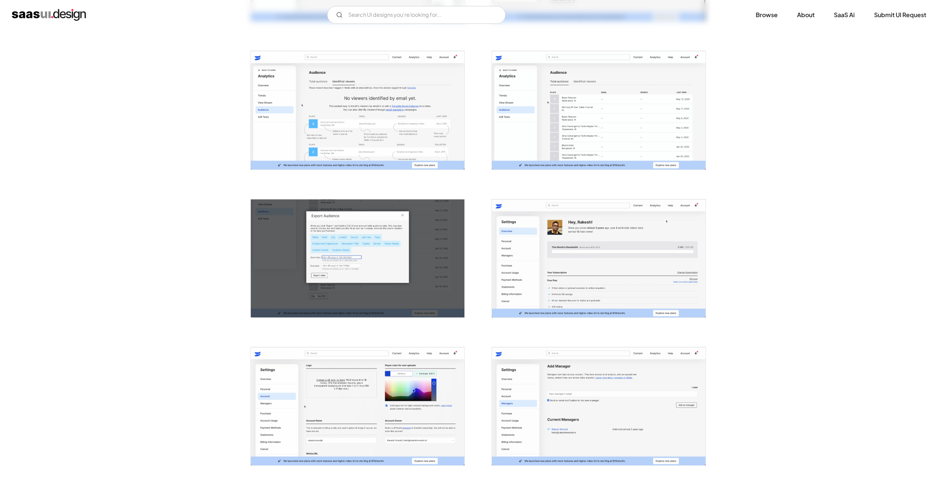
scroll to position [1093, 0]
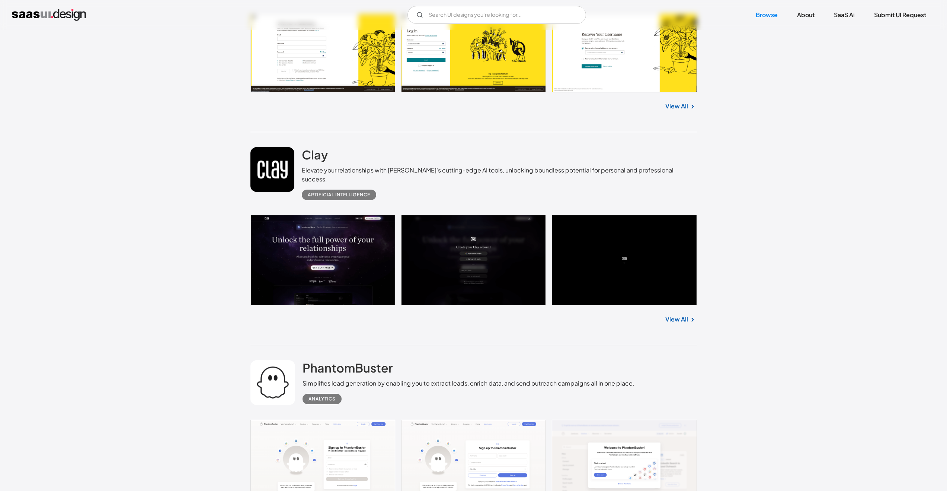
scroll to position [7693, 0]
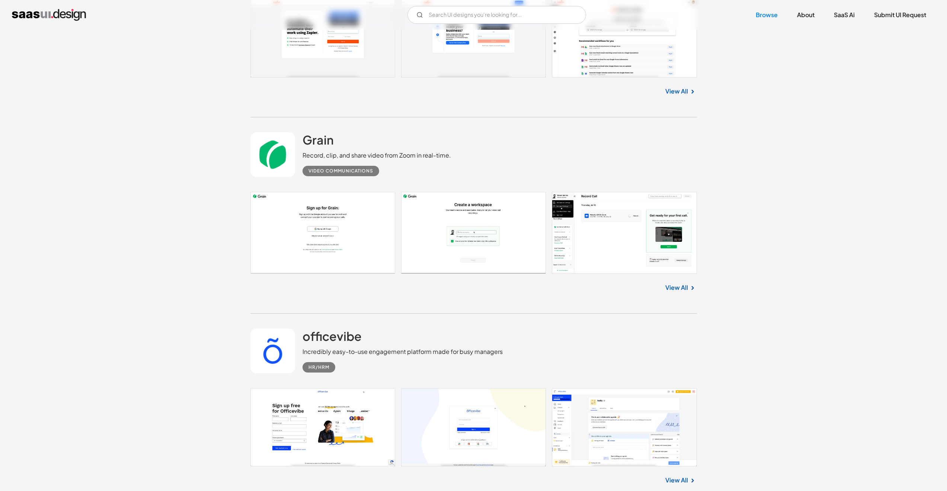
scroll to position [11304, 0]
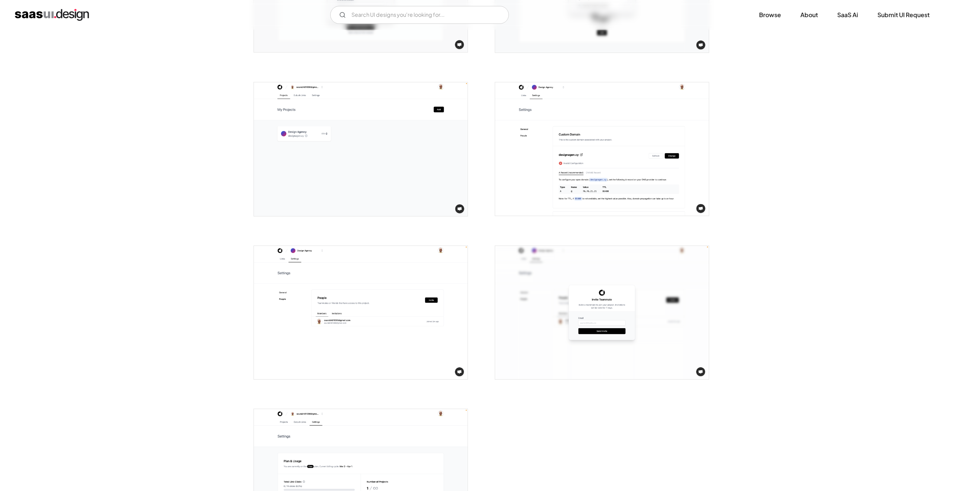
scroll to position [1242, 0]
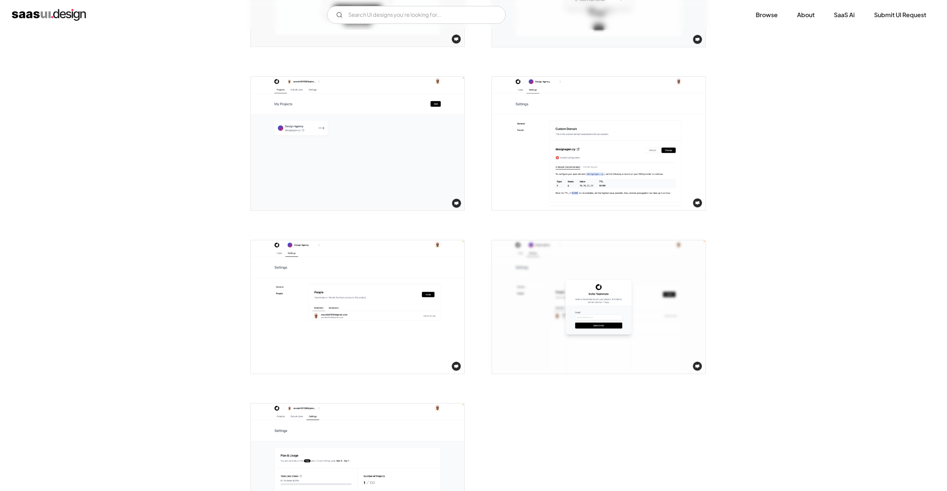
click at [315, 342] on img "open lightbox" at bounding box center [358, 307] width 214 height 134
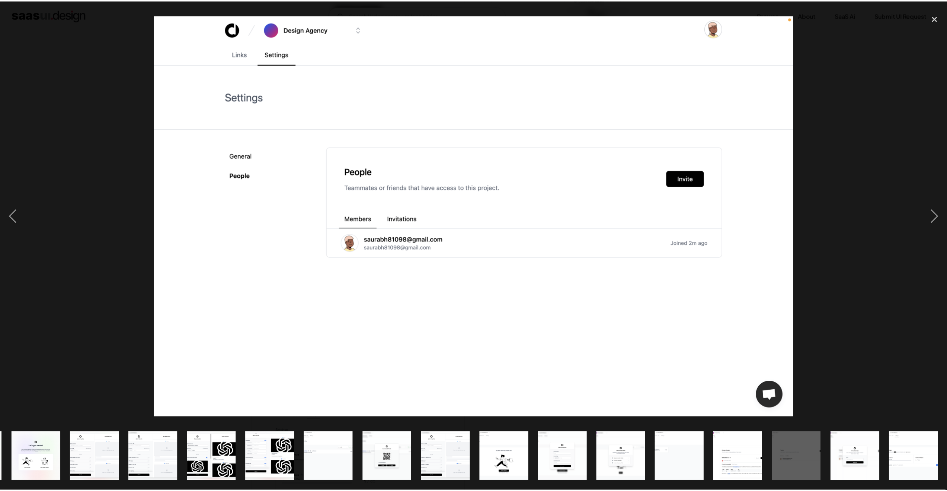
scroll to position [0, 175]
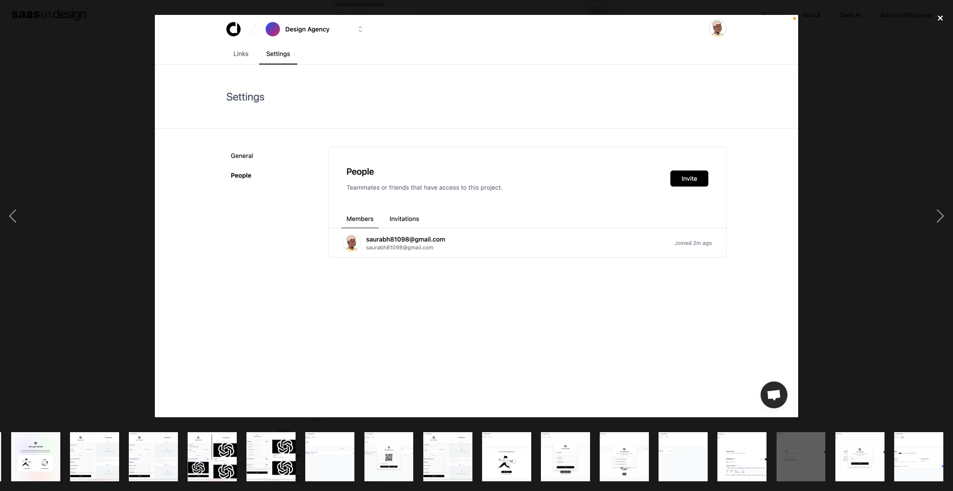
click at [941, 16] on div "close lightbox" at bounding box center [940, 18] width 25 height 16
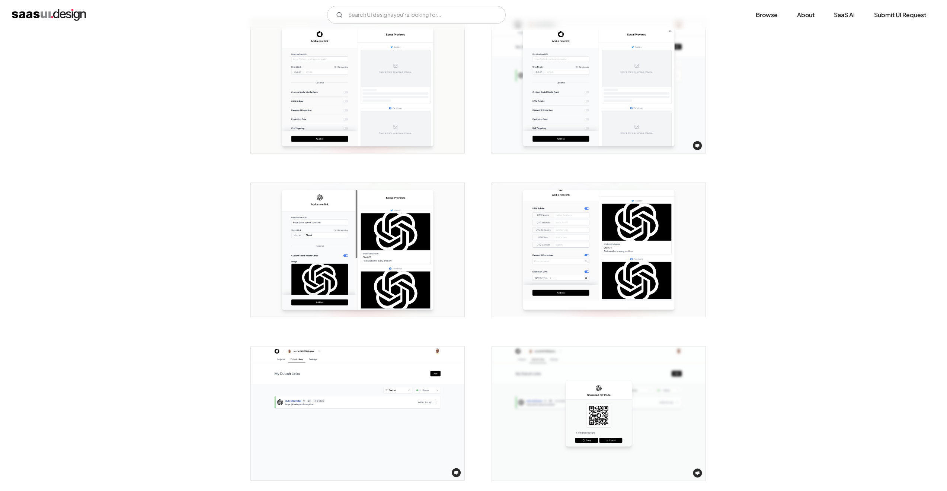
scroll to position [0, 0]
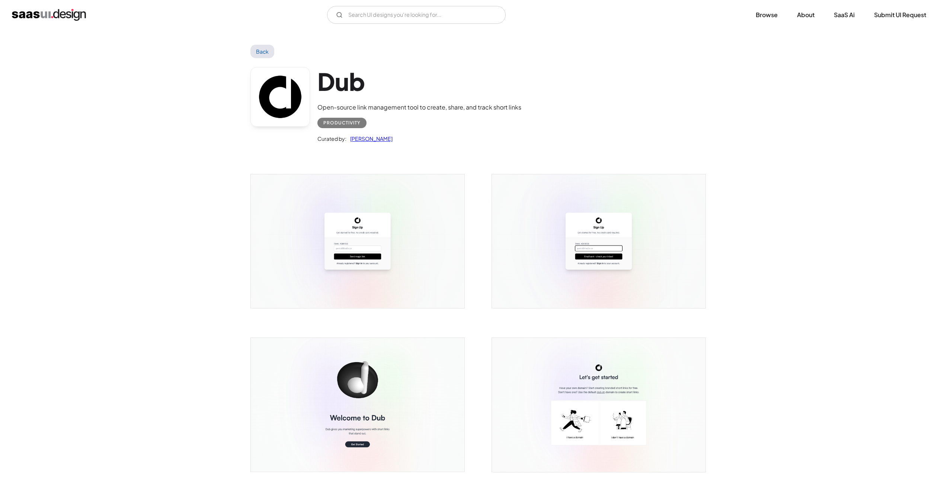
click at [255, 51] on link "Back" at bounding box center [262, 51] width 24 height 13
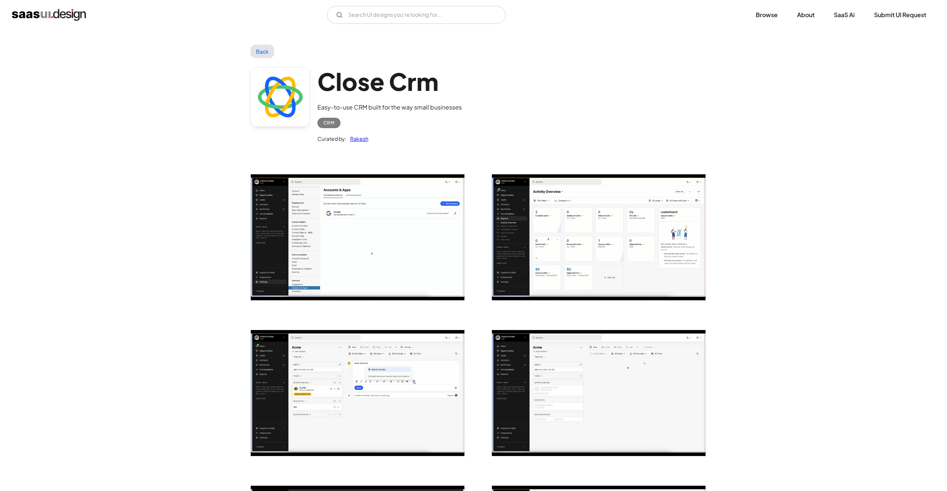
click at [662, 265] on img "open lightbox" at bounding box center [599, 237] width 214 height 126
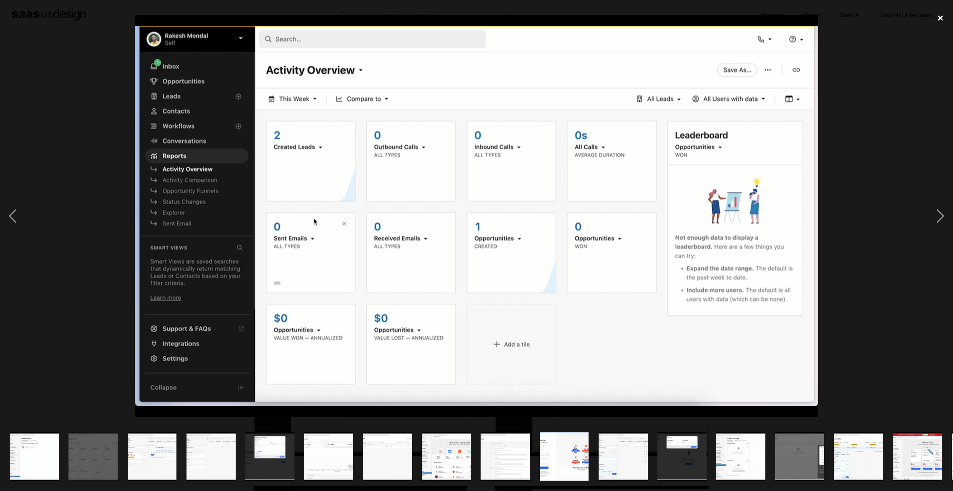
click at [939, 21] on div "close lightbox" at bounding box center [940, 18] width 25 height 16
